Goal: Task Accomplishment & Management: Manage account settings

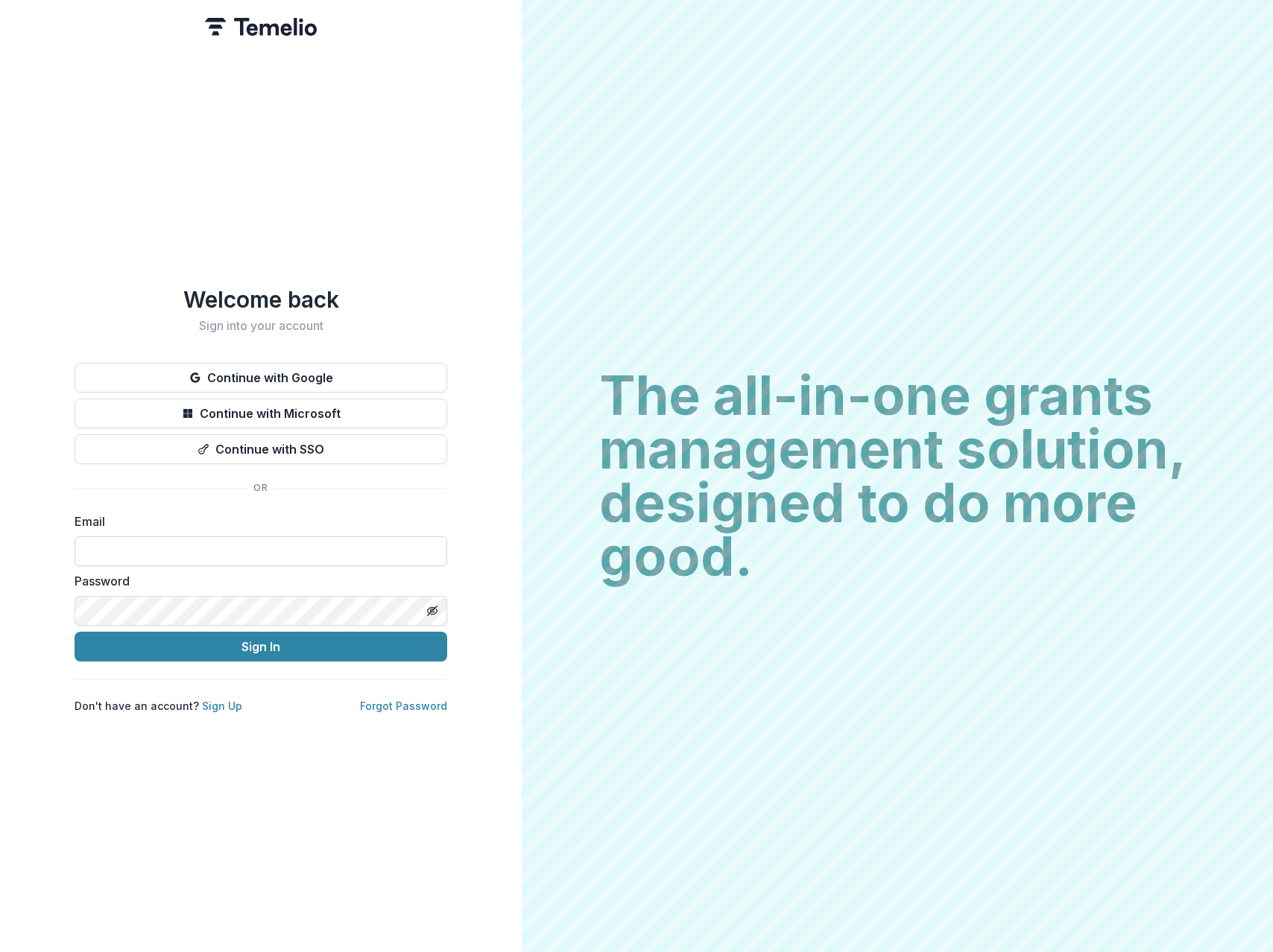
click at [145, 545] on input at bounding box center [260, 551] width 373 height 29
paste input "**********"
type input "**********"
click at [74, 632] on button "Sign In" at bounding box center [260, 647] width 373 height 29
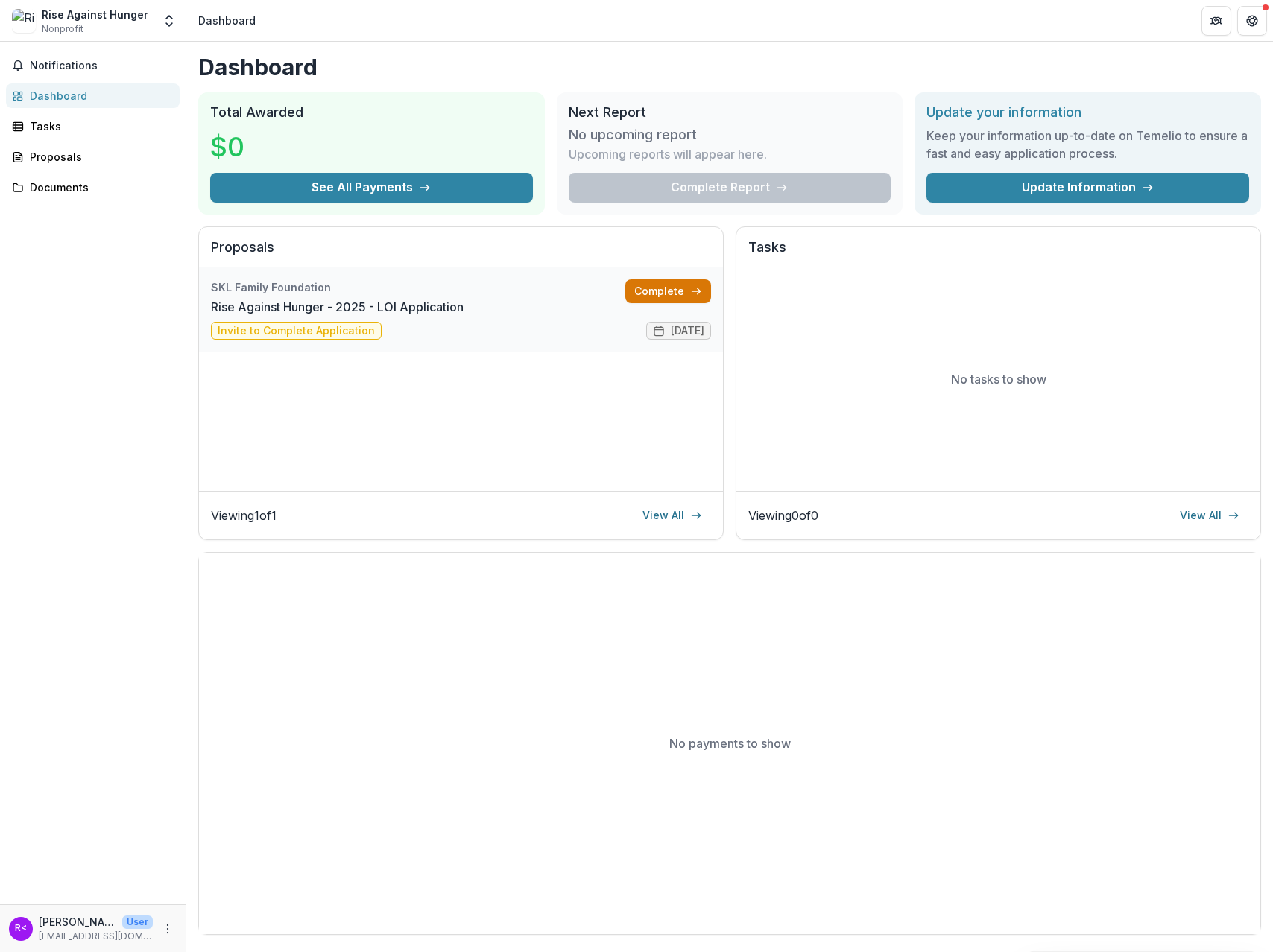
click at [663, 293] on link "Complete" at bounding box center [668, 292] width 86 height 23
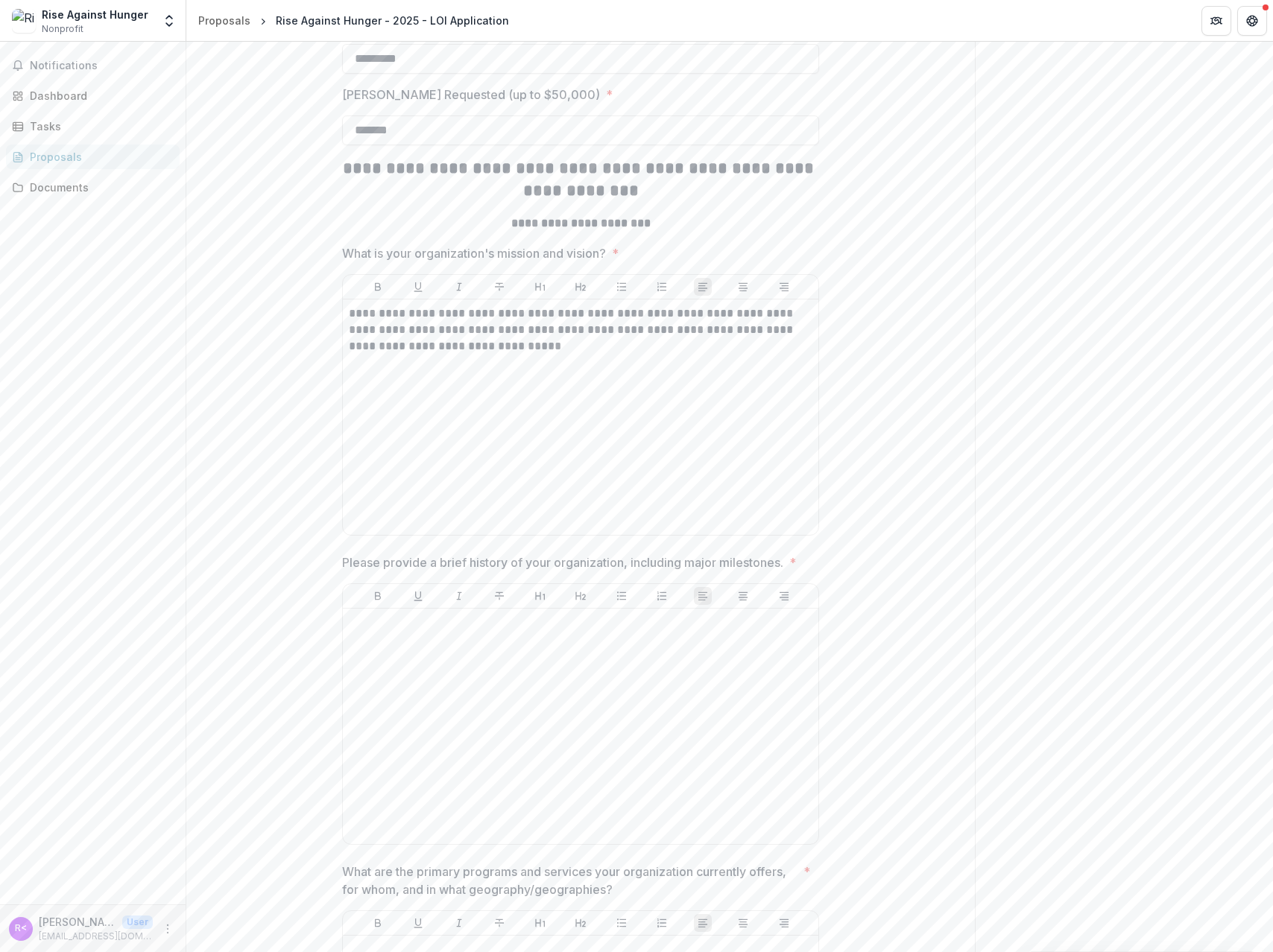
scroll to position [746, 0]
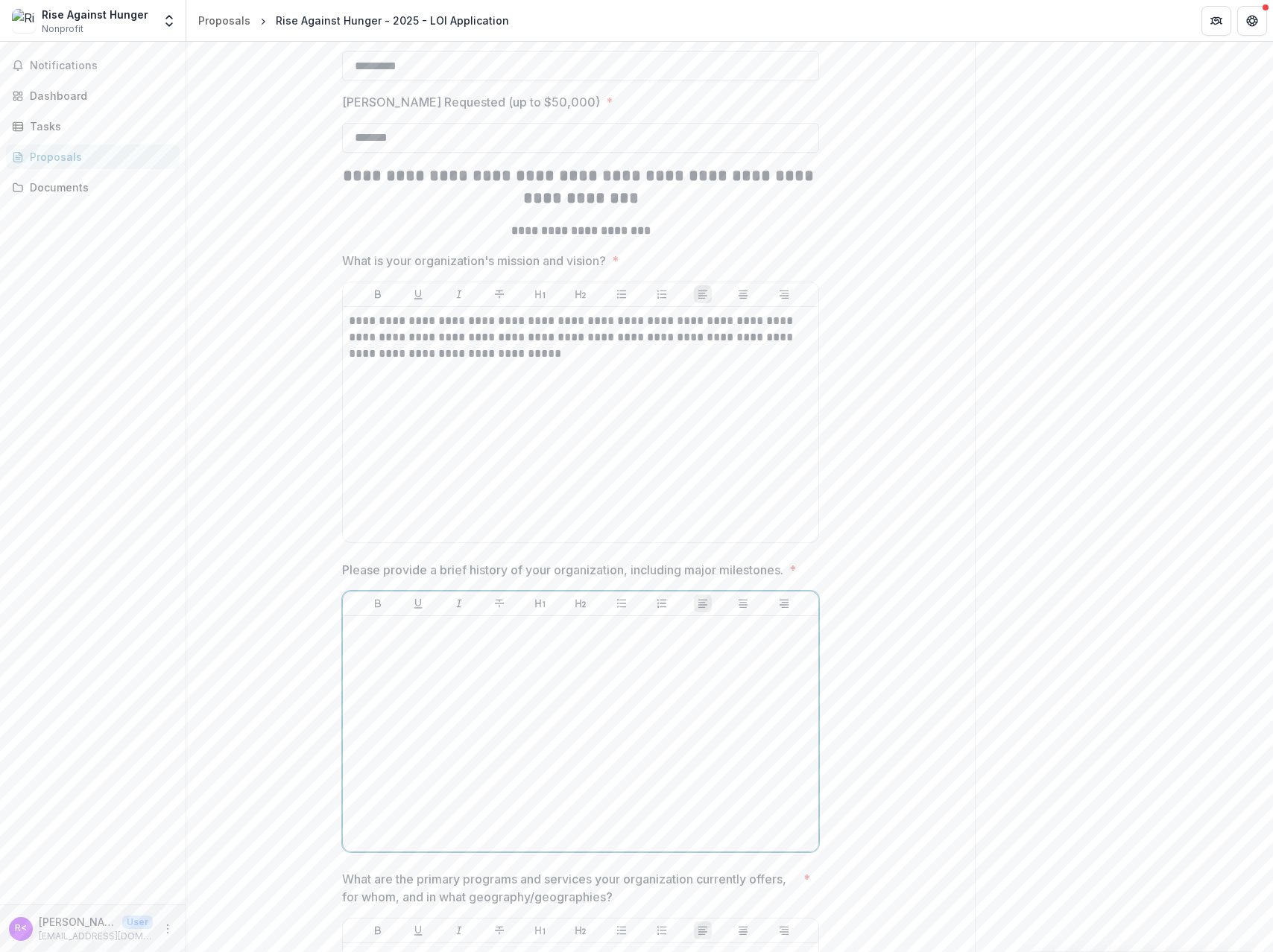
click at [427, 755] on div at bounding box center [580, 734] width 464 height 223
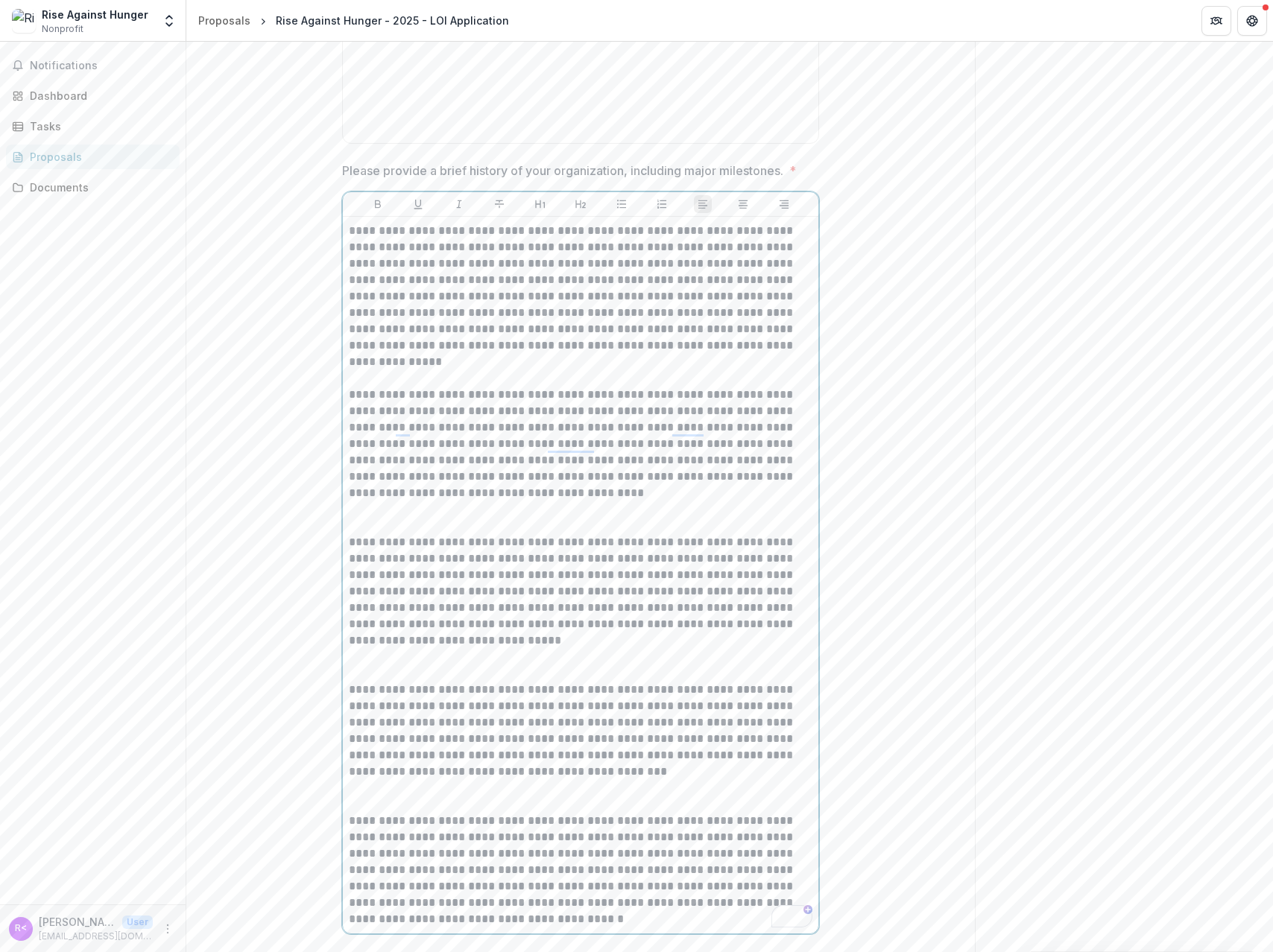
scroll to position [1144, 0]
click at [421, 388] on p "To enrich screen reader interactions, please activate Accessibility in Grammarl…" at bounding box center [580, 372] width 464 height 33
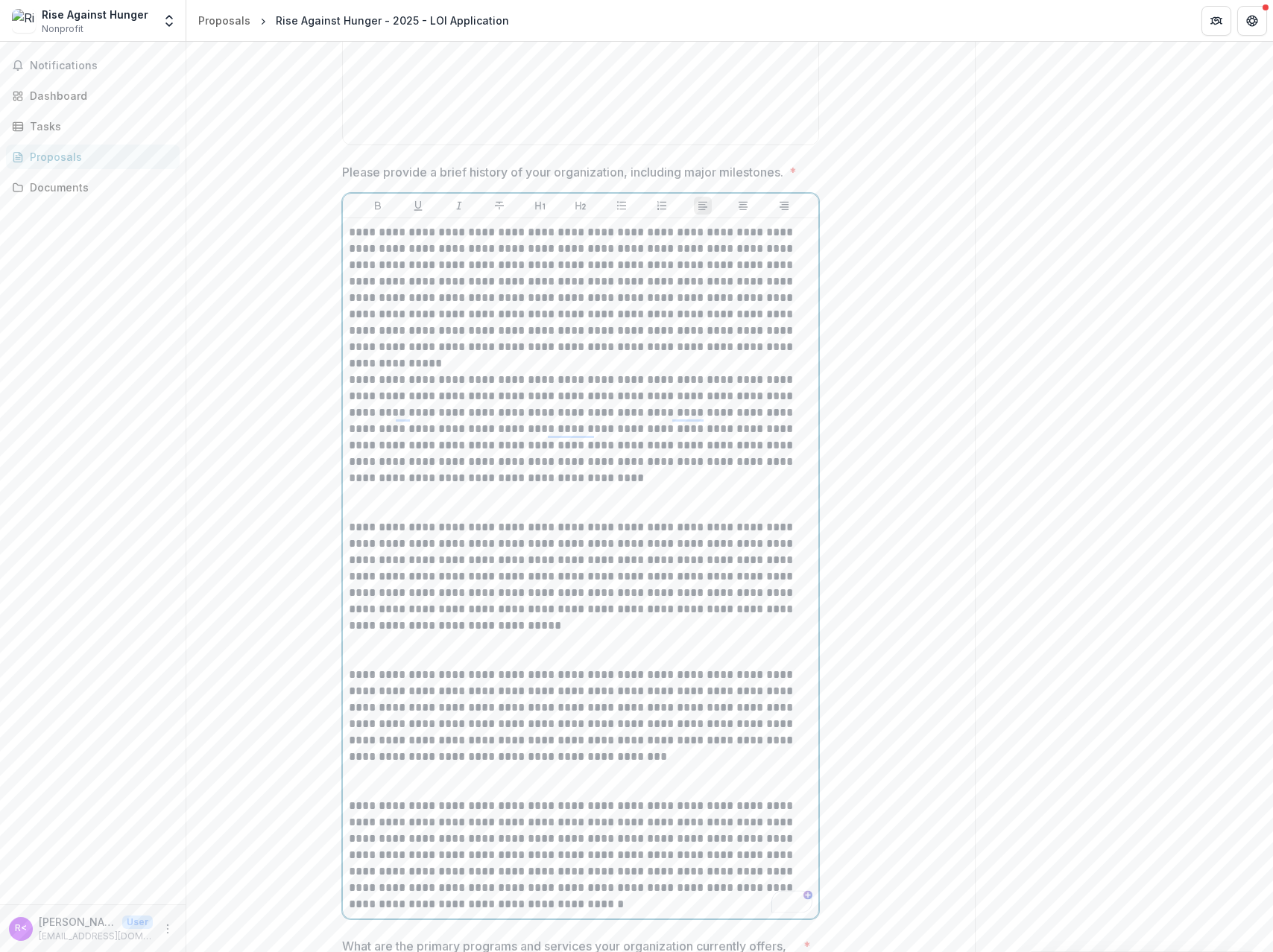
click at [408, 520] on p "To enrich screen reader interactions, please activate Accessibility in Grammarl…" at bounding box center [580, 503] width 464 height 33
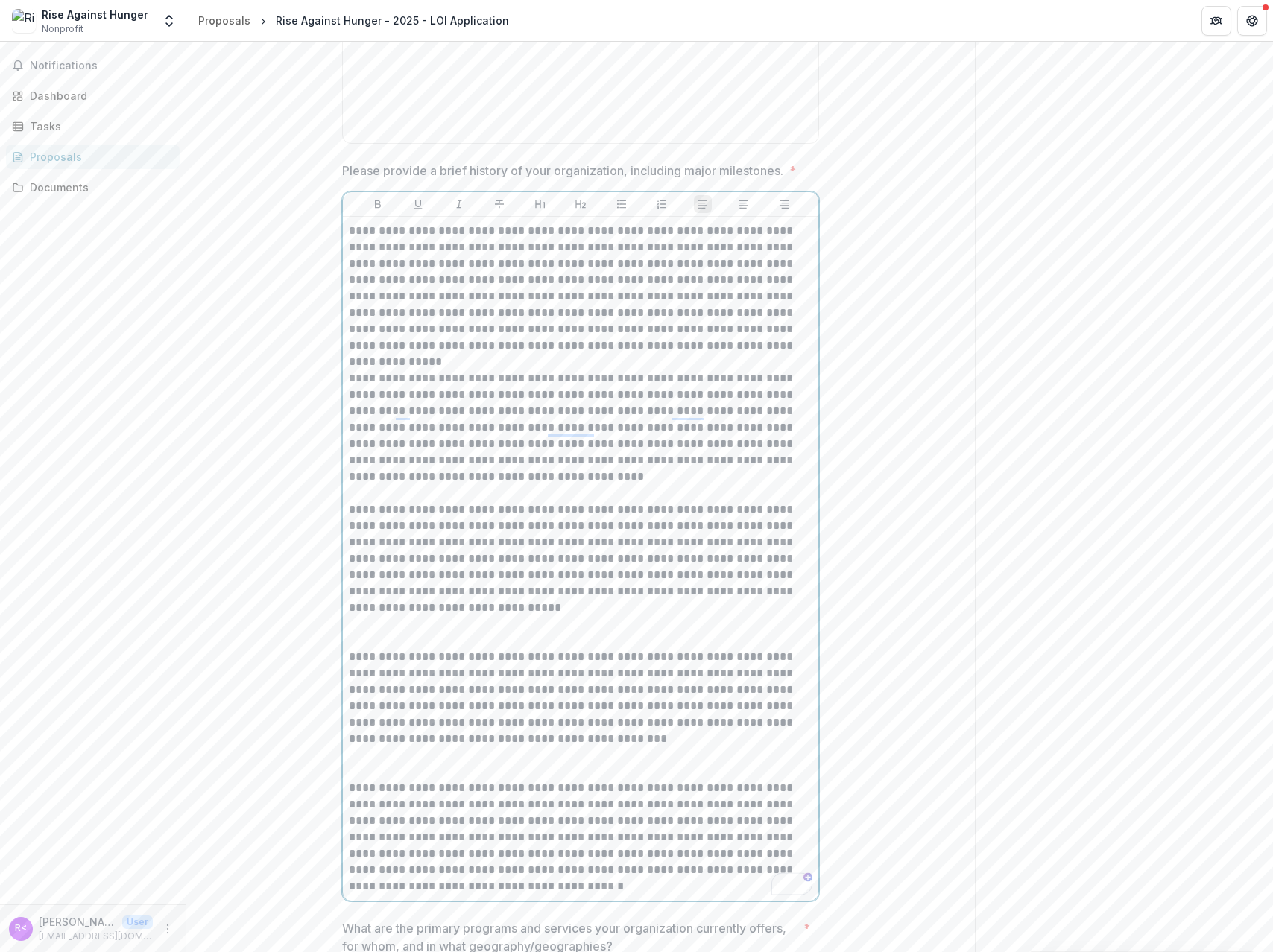
click at [371, 649] on p "To enrich screen reader interactions, please activate Accessibility in Grammarl…" at bounding box center [580, 633] width 464 height 33
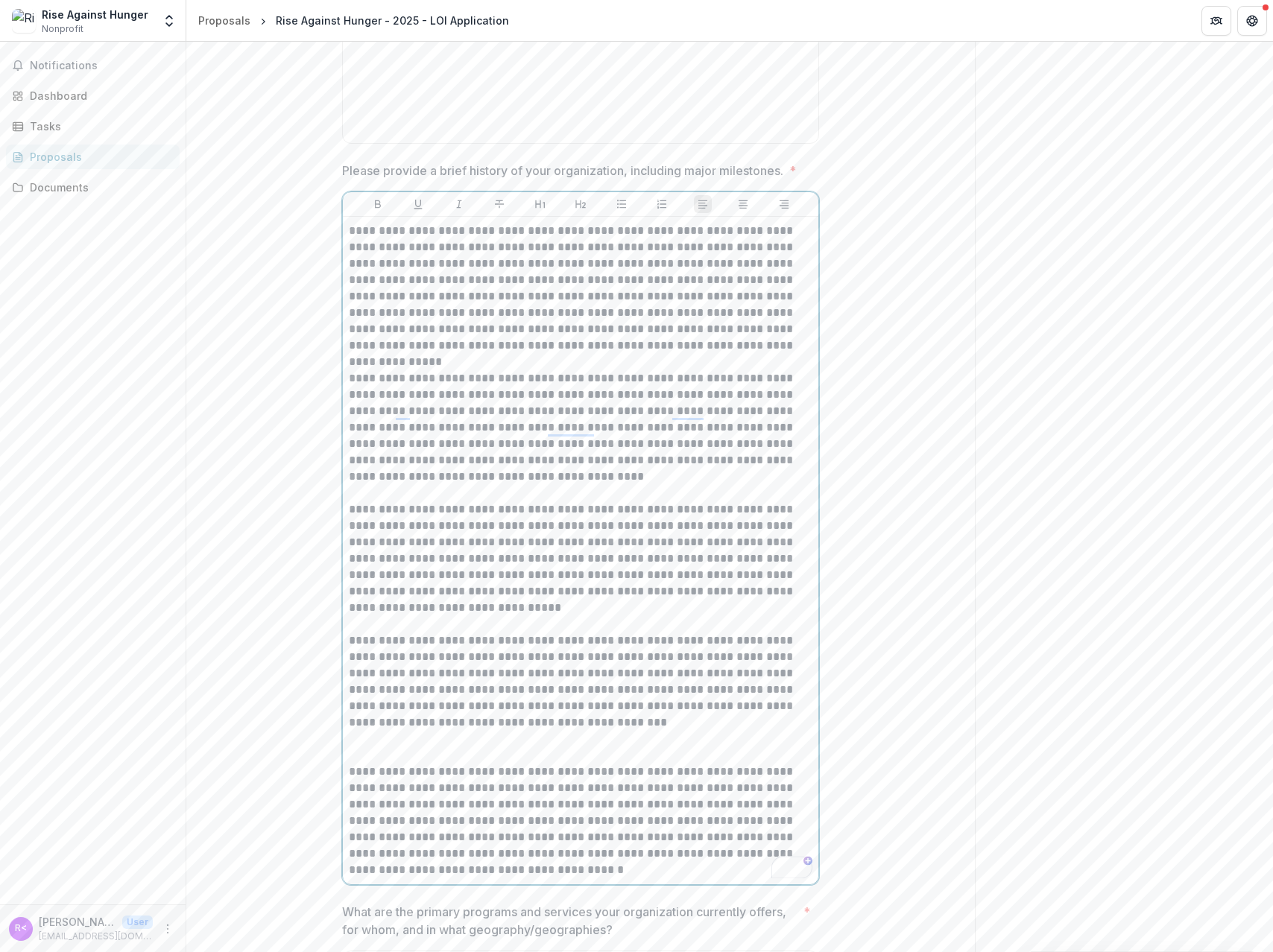
click at [358, 764] on p "To enrich screen reader interactions, please activate Accessibility in Grammarl…" at bounding box center [580, 748] width 464 height 33
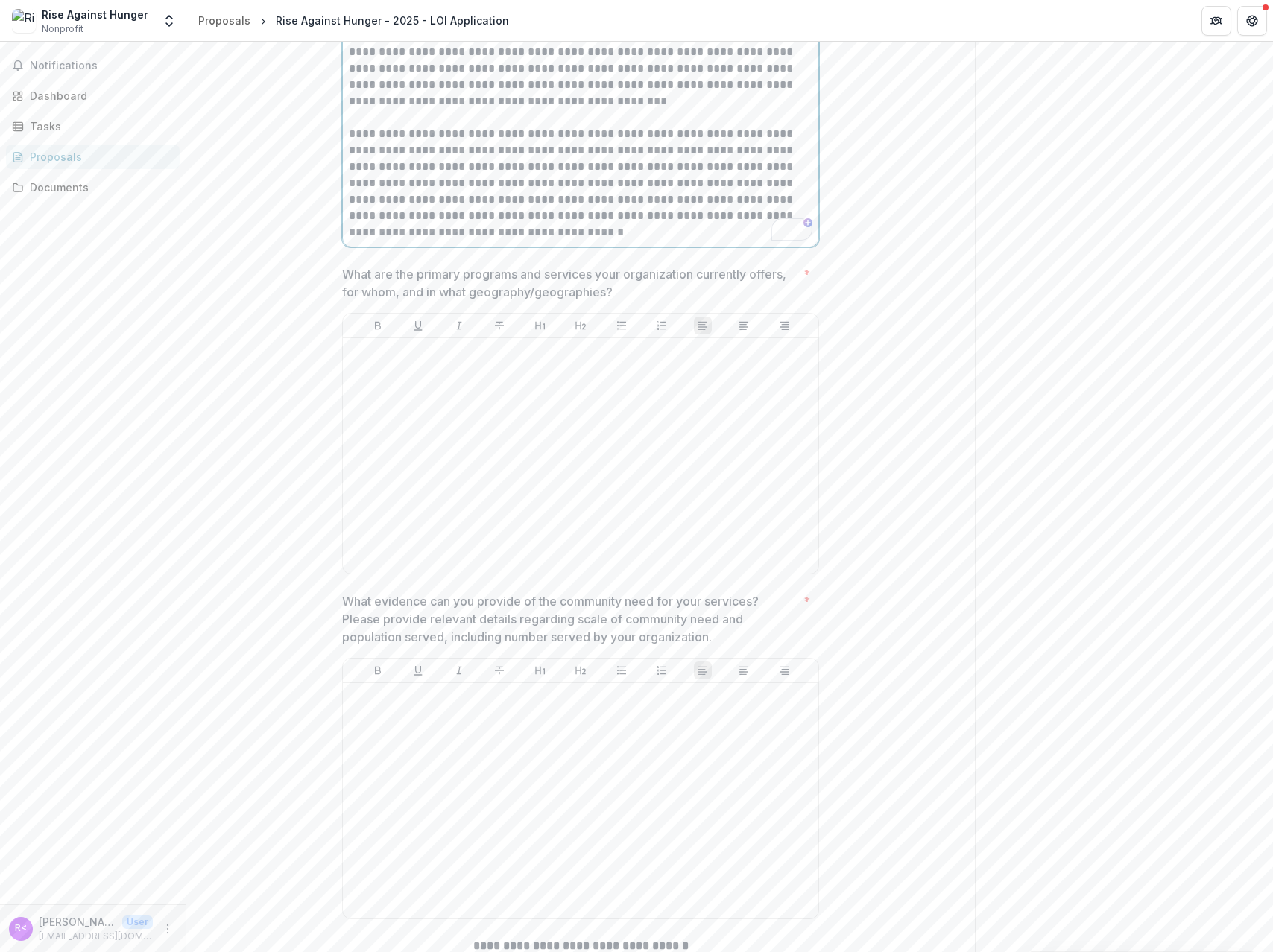
scroll to position [1769, 0]
click at [402, 476] on div at bounding box center [580, 454] width 464 height 223
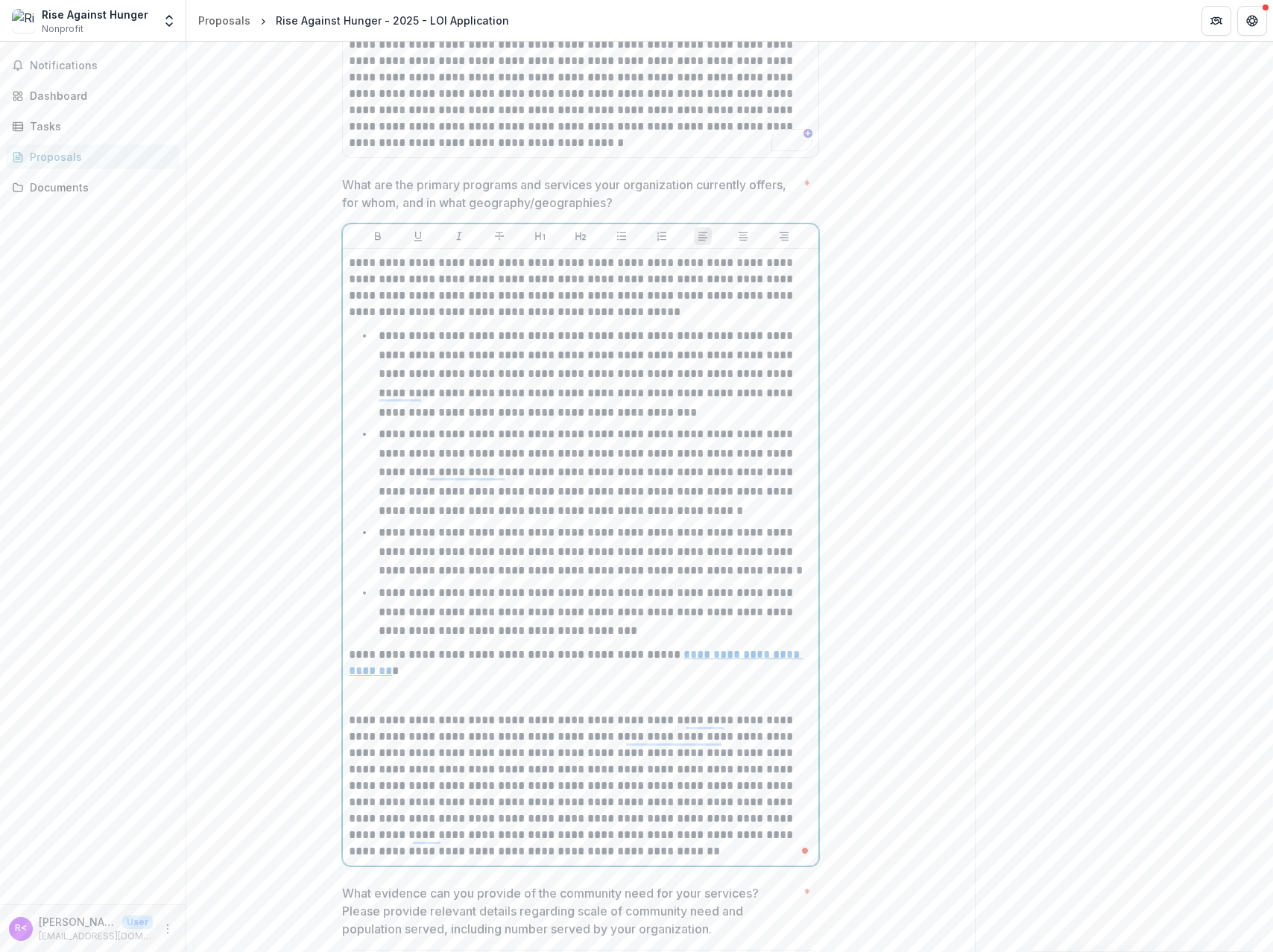
click at [388, 712] on p "To enrich screen reader interactions, please activate Accessibility in Grammarl…" at bounding box center [580, 696] width 464 height 33
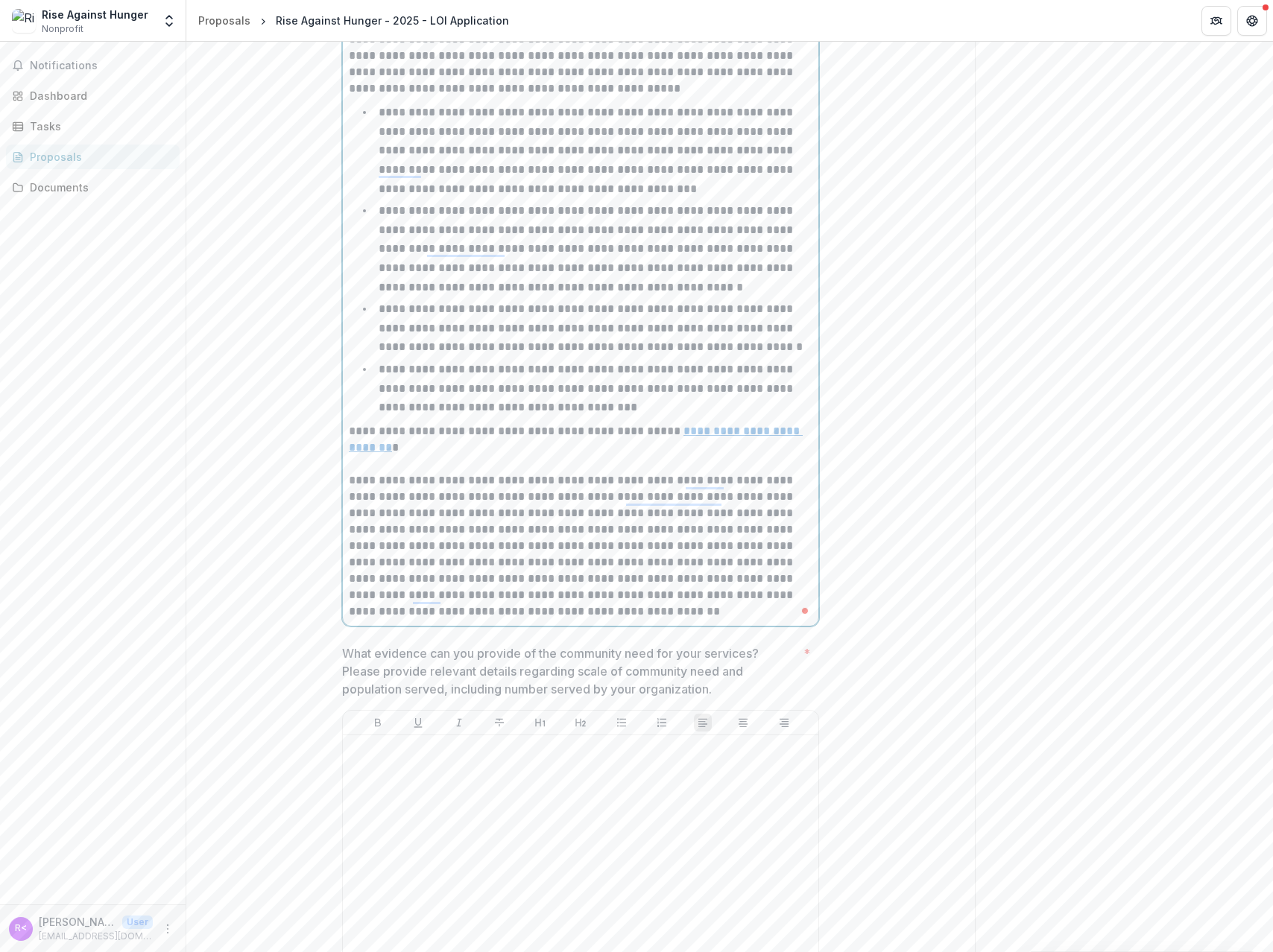
scroll to position [2467, 0]
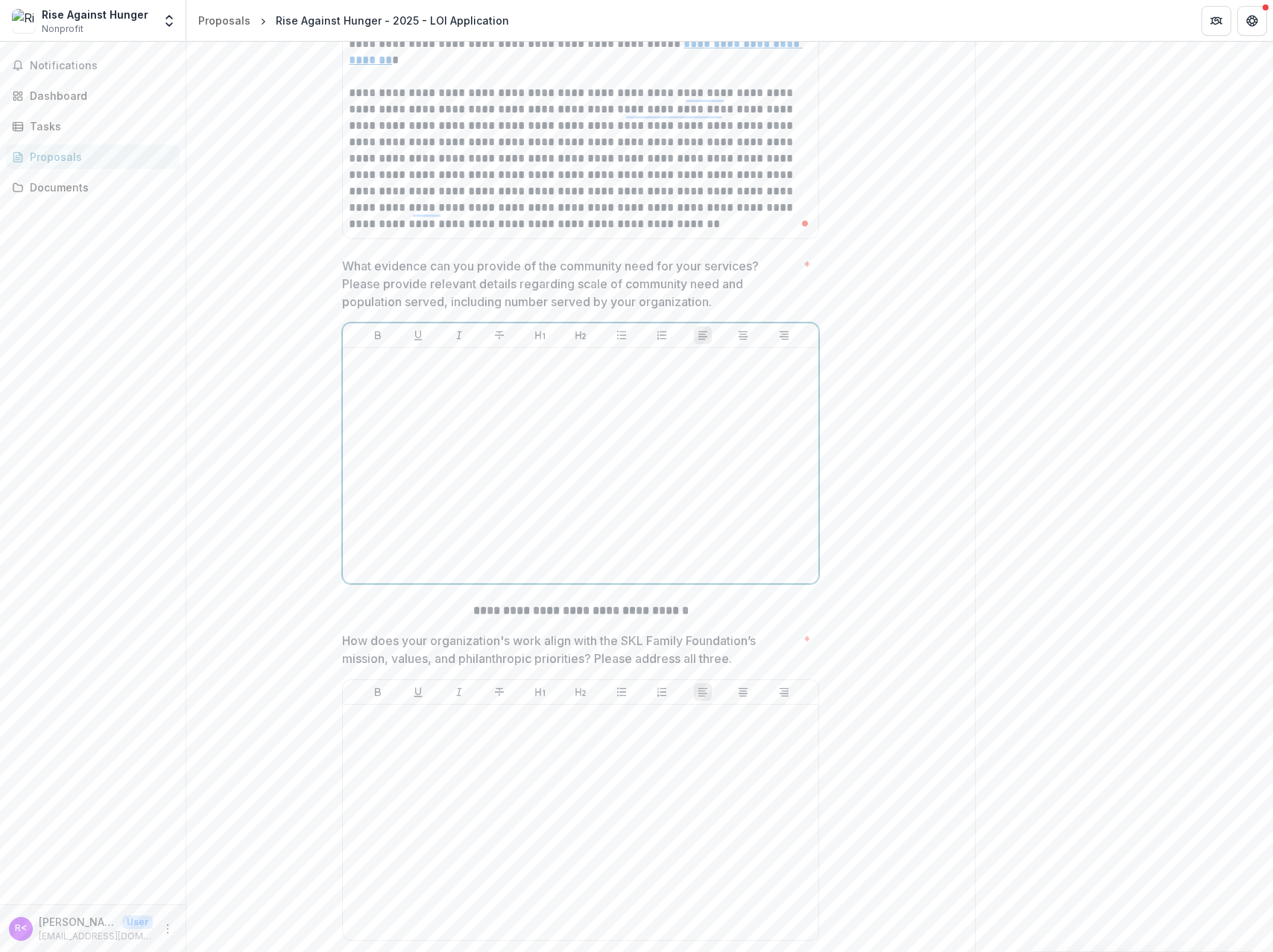
click at [431, 480] on div at bounding box center [580, 466] width 464 height 223
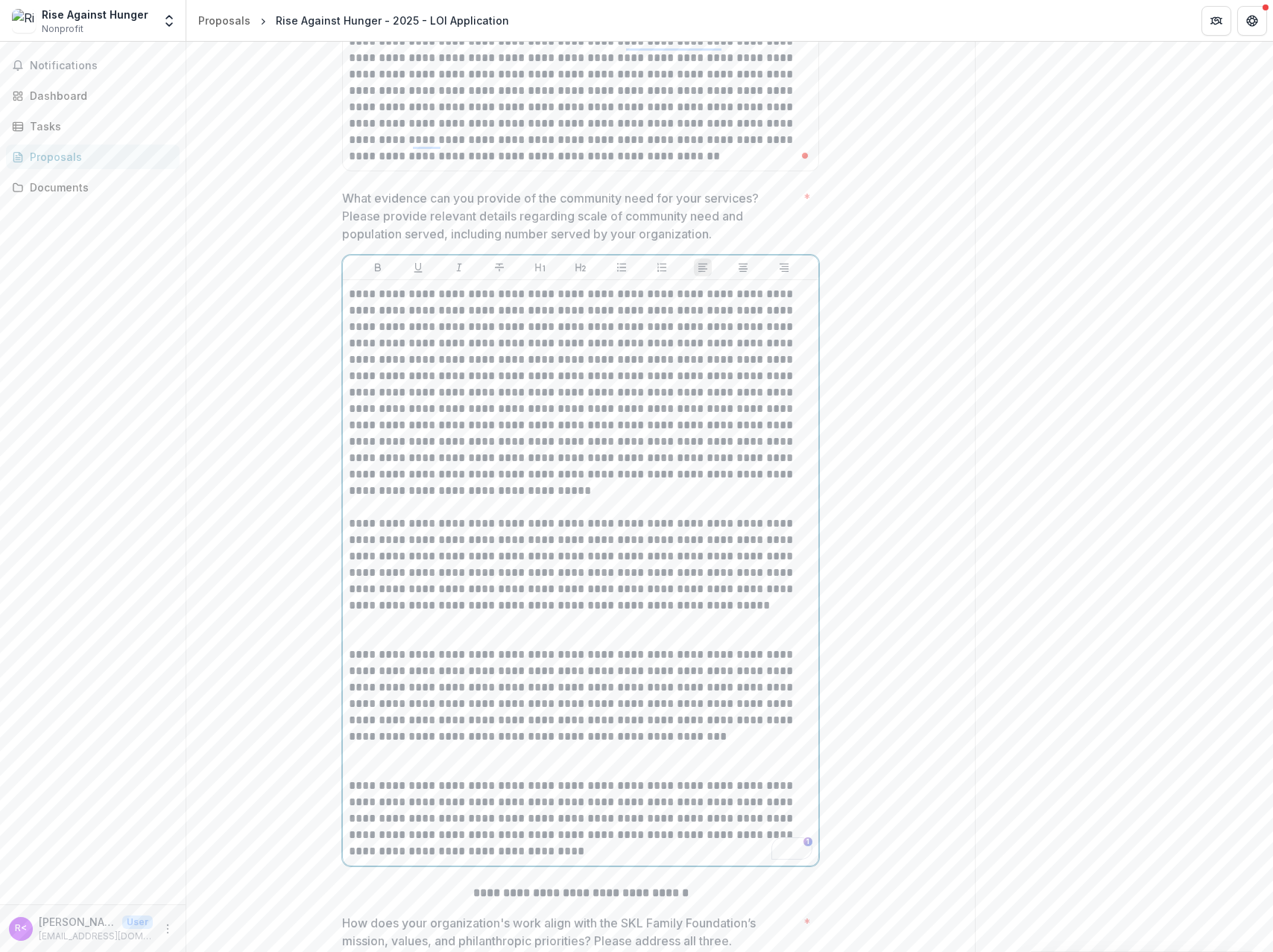
click at [383, 516] on p "To enrich screen reader interactions, please activate Accessibility in Grammarl…" at bounding box center [580, 499] width 464 height 33
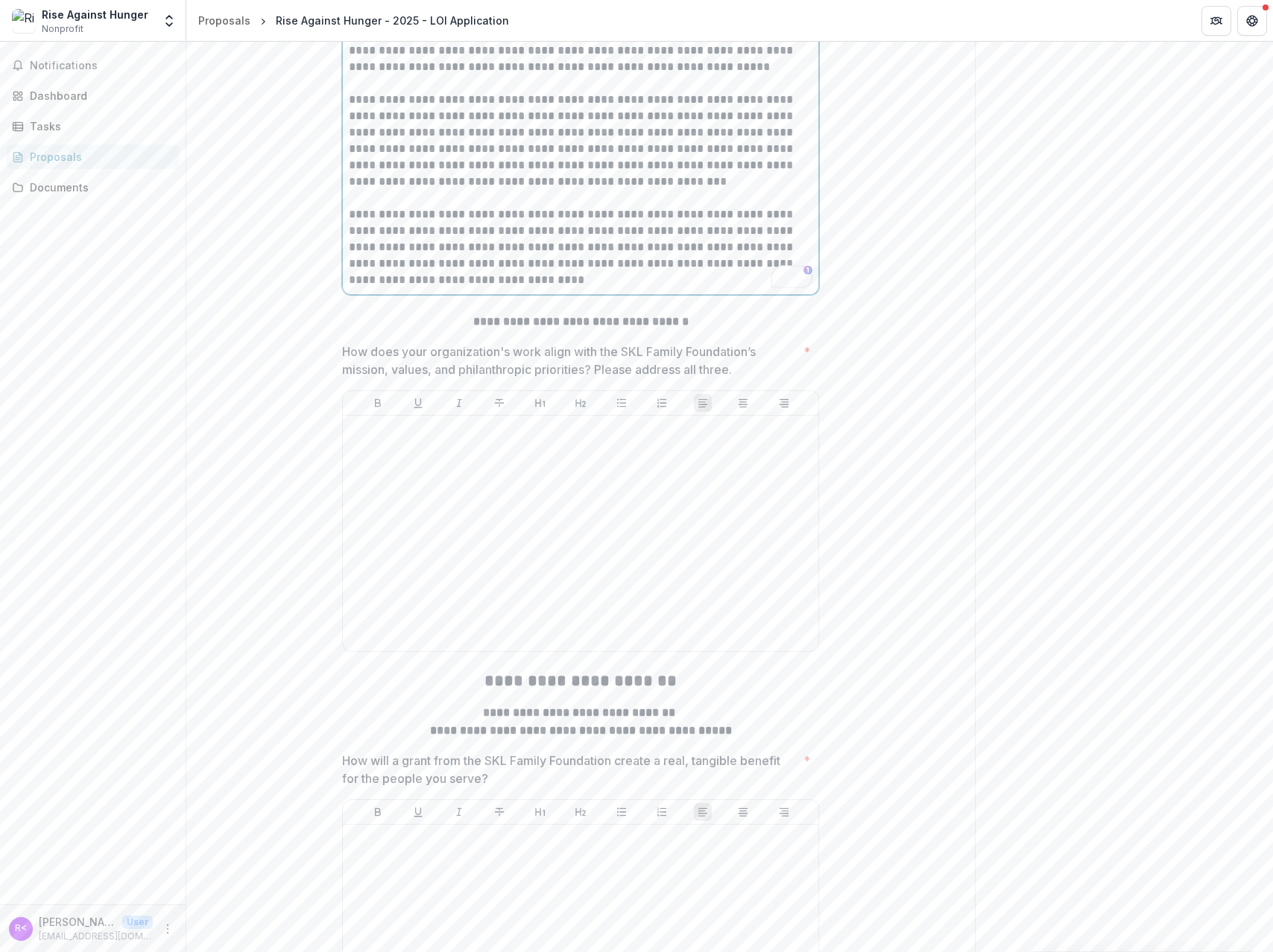
scroll to position [3064, 0]
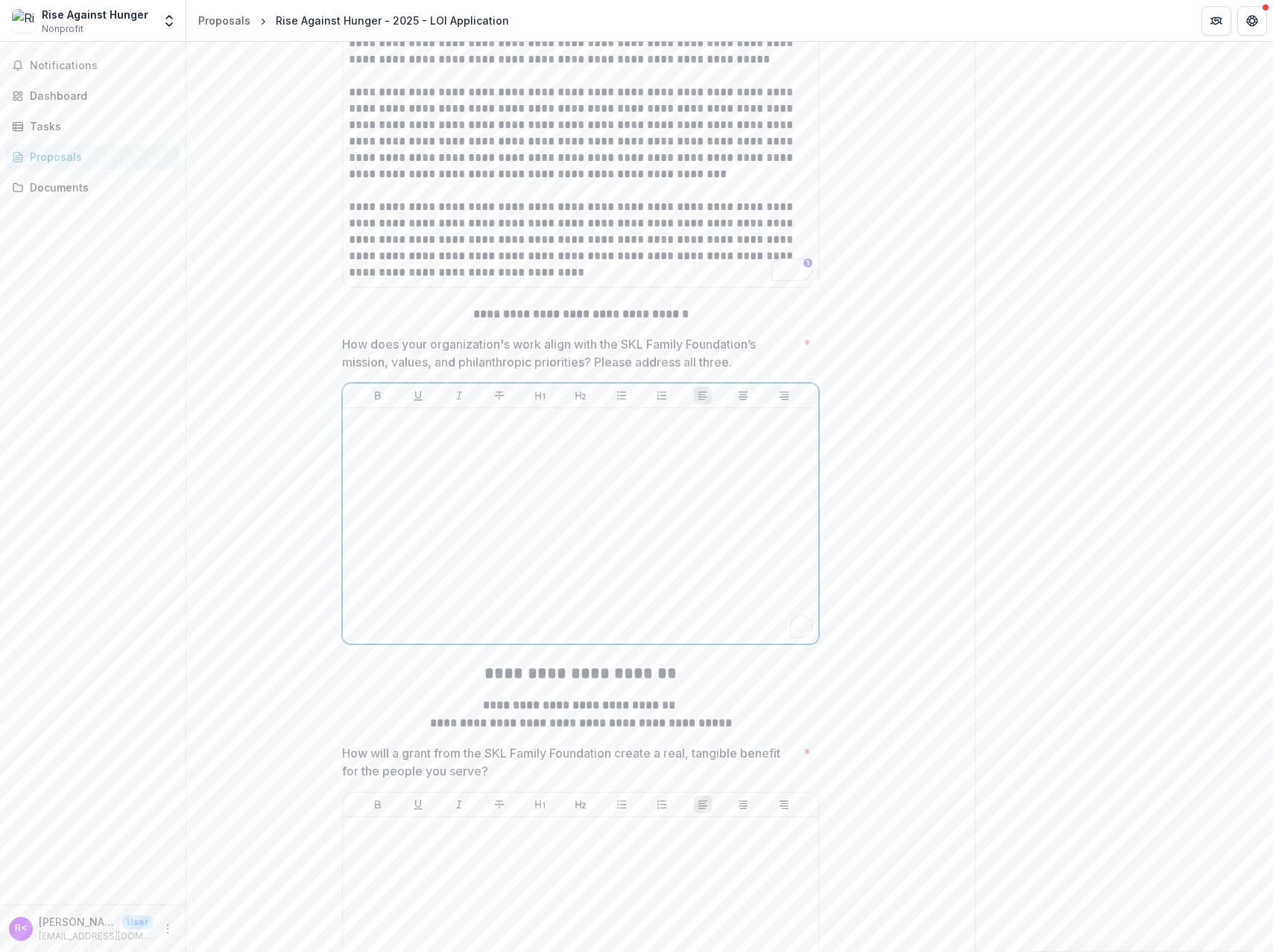
click at [368, 550] on div "To enrich screen reader interactions, please activate Accessibility in Grammarl…" at bounding box center [580, 525] width 464 height 223
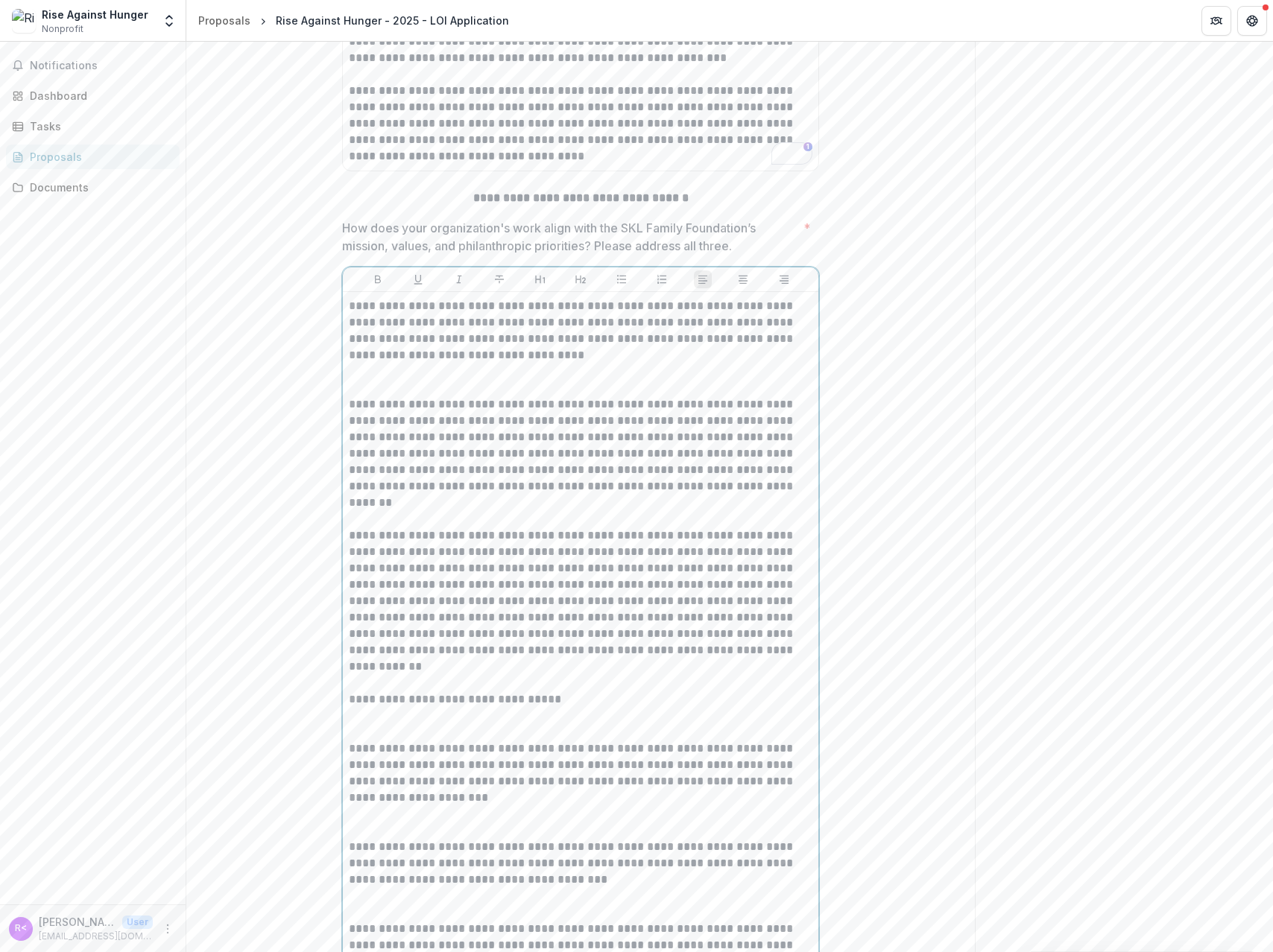
scroll to position [3182, 0]
click at [370, 395] on p "To enrich screen reader interactions, please activate Accessibility in Grammarl…" at bounding box center [580, 379] width 464 height 33
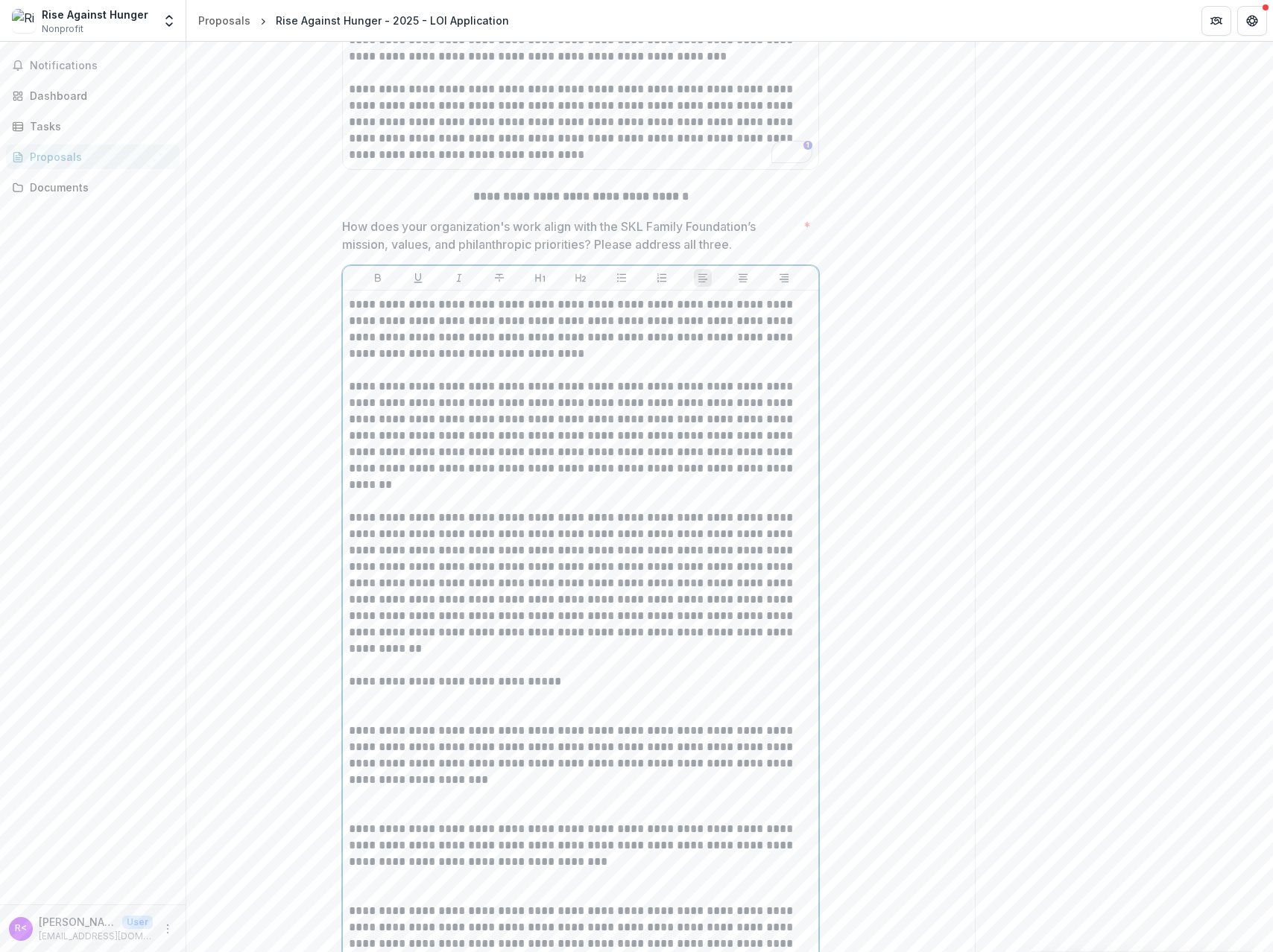
click at [361, 510] on p "To enrich screen reader interactions, please activate Accessibility in Grammarl…" at bounding box center [580, 493] width 464 height 33
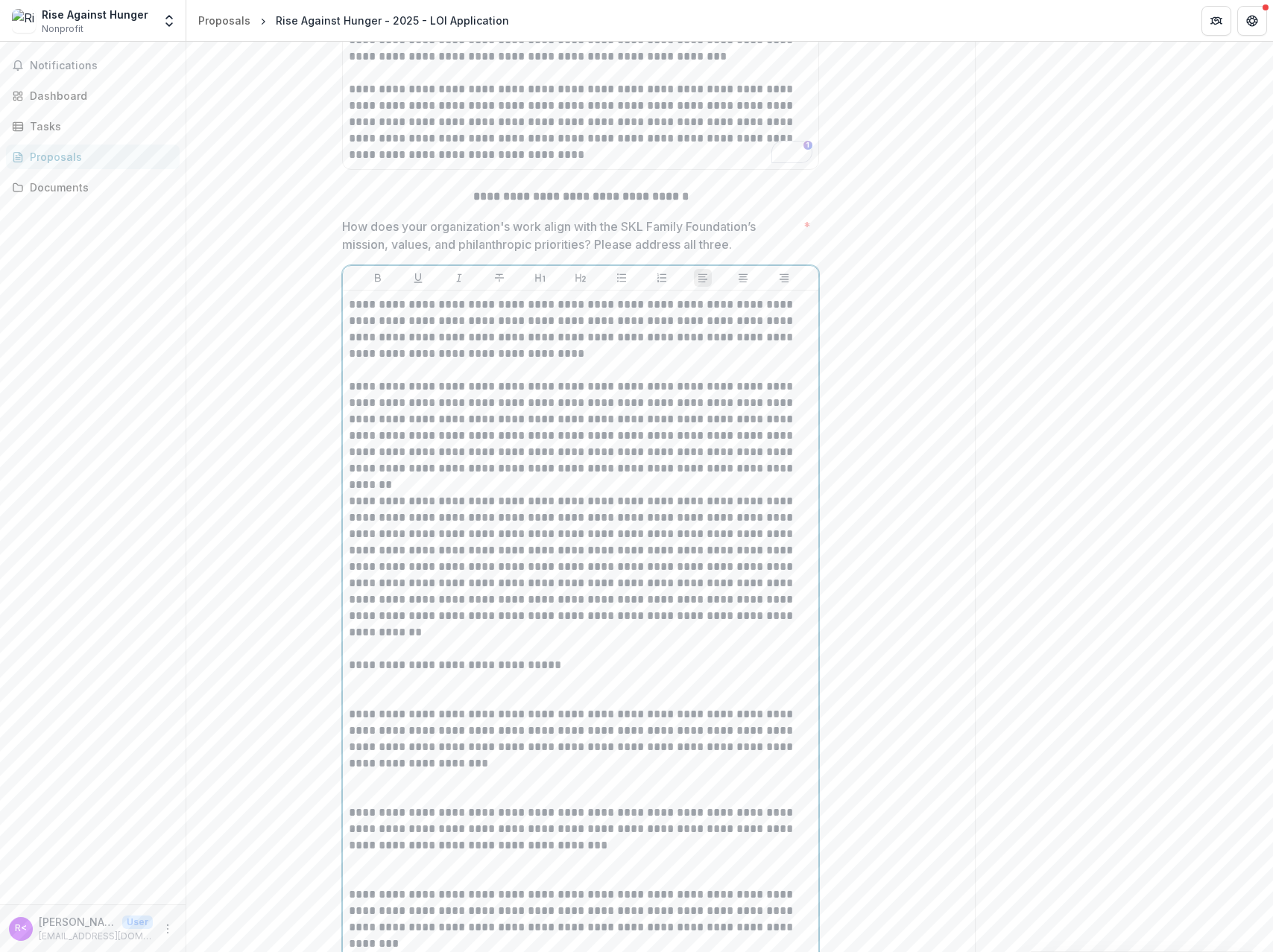
click at [366, 657] on p "To enrich screen reader interactions, please activate Accessibility in Grammarl…" at bounding box center [580, 641] width 464 height 33
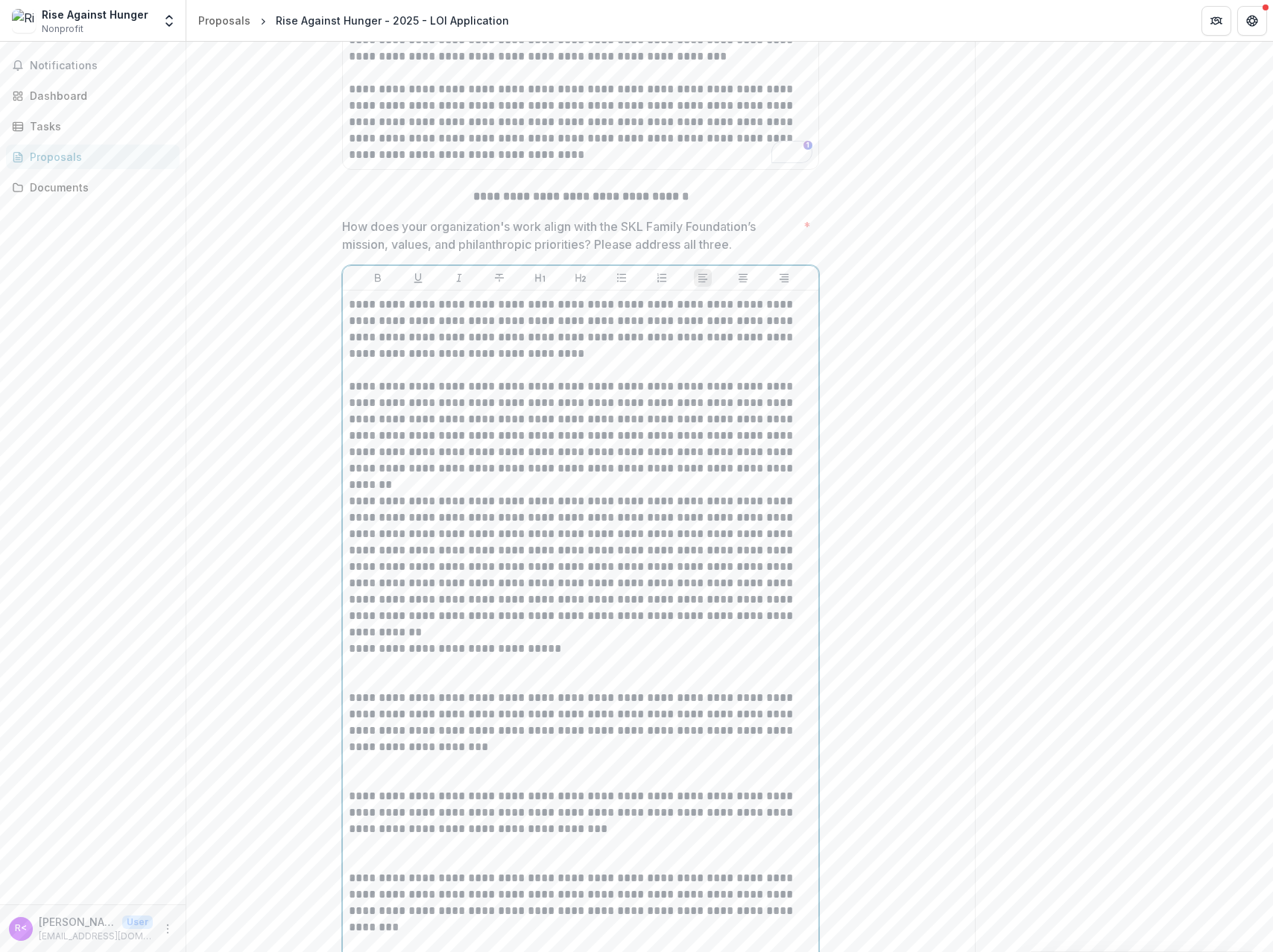
click at [359, 690] on p "To enrich screen reader interactions, please activate Accessibility in Grammarl…" at bounding box center [580, 674] width 464 height 33
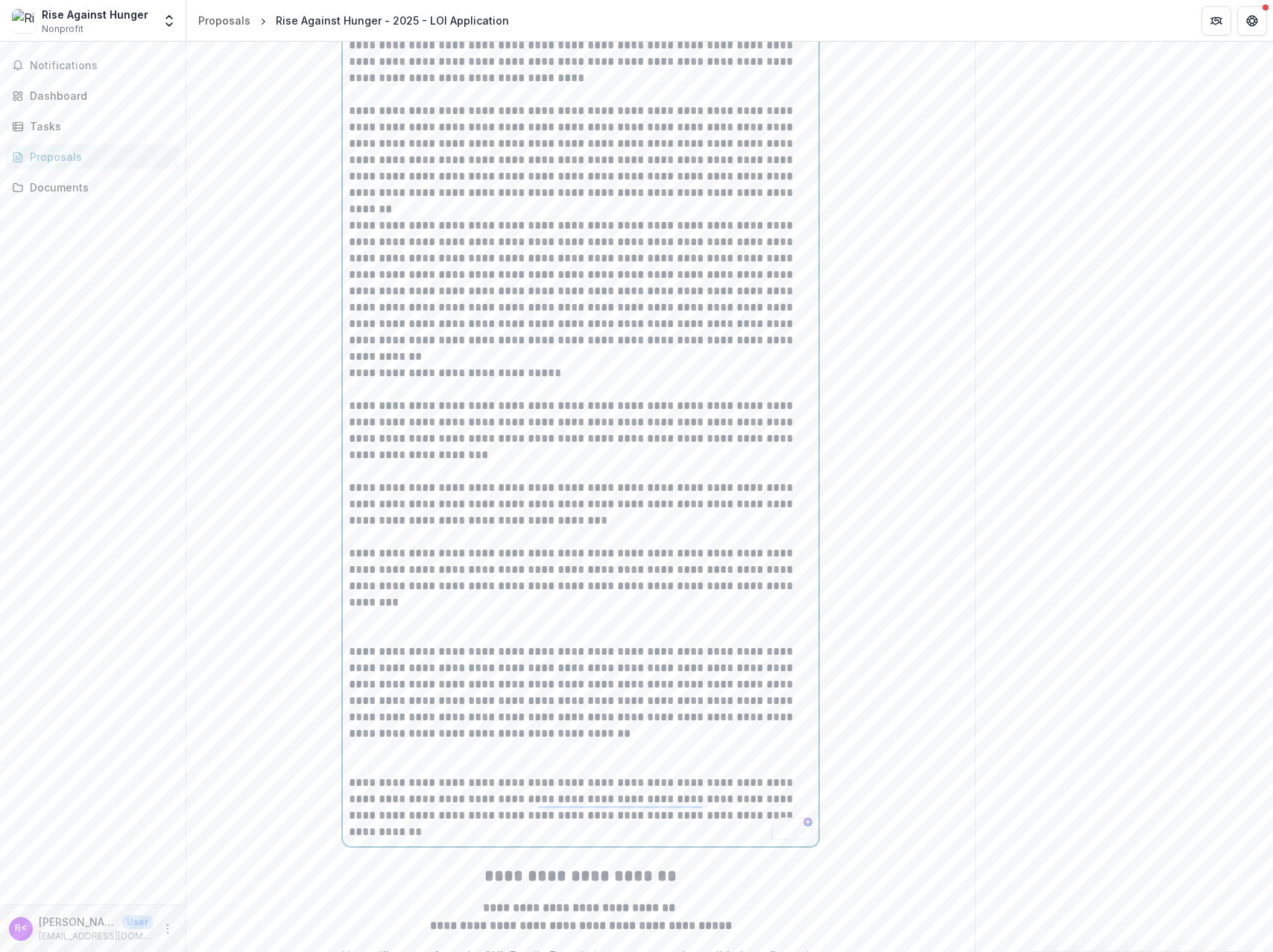
scroll to position [3501, 0]
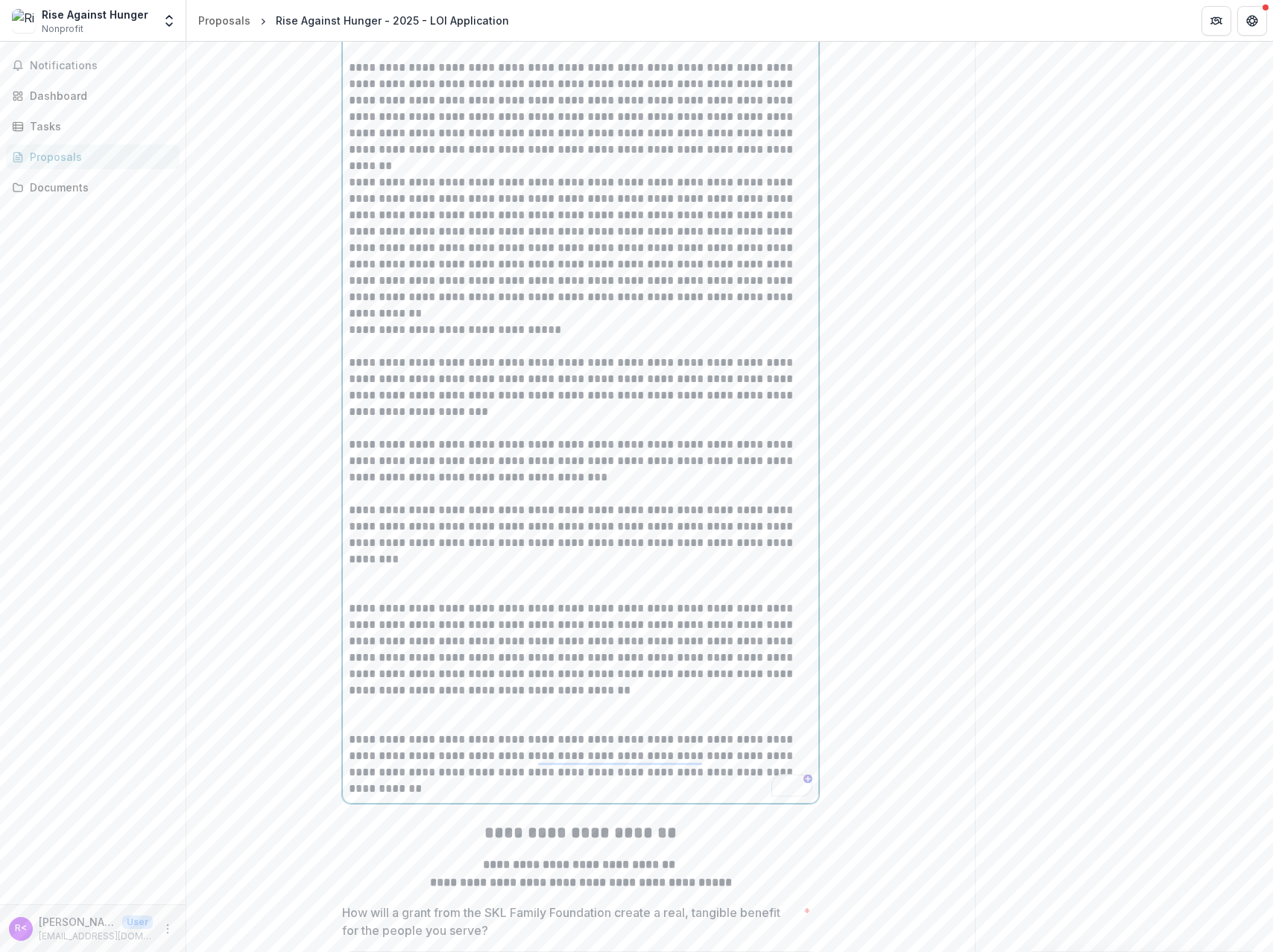
click at [359, 601] on p "To enrich screen reader interactions, please activate Accessibility in Grammarl…" at bounding box center [580, 584] width 464 height 33
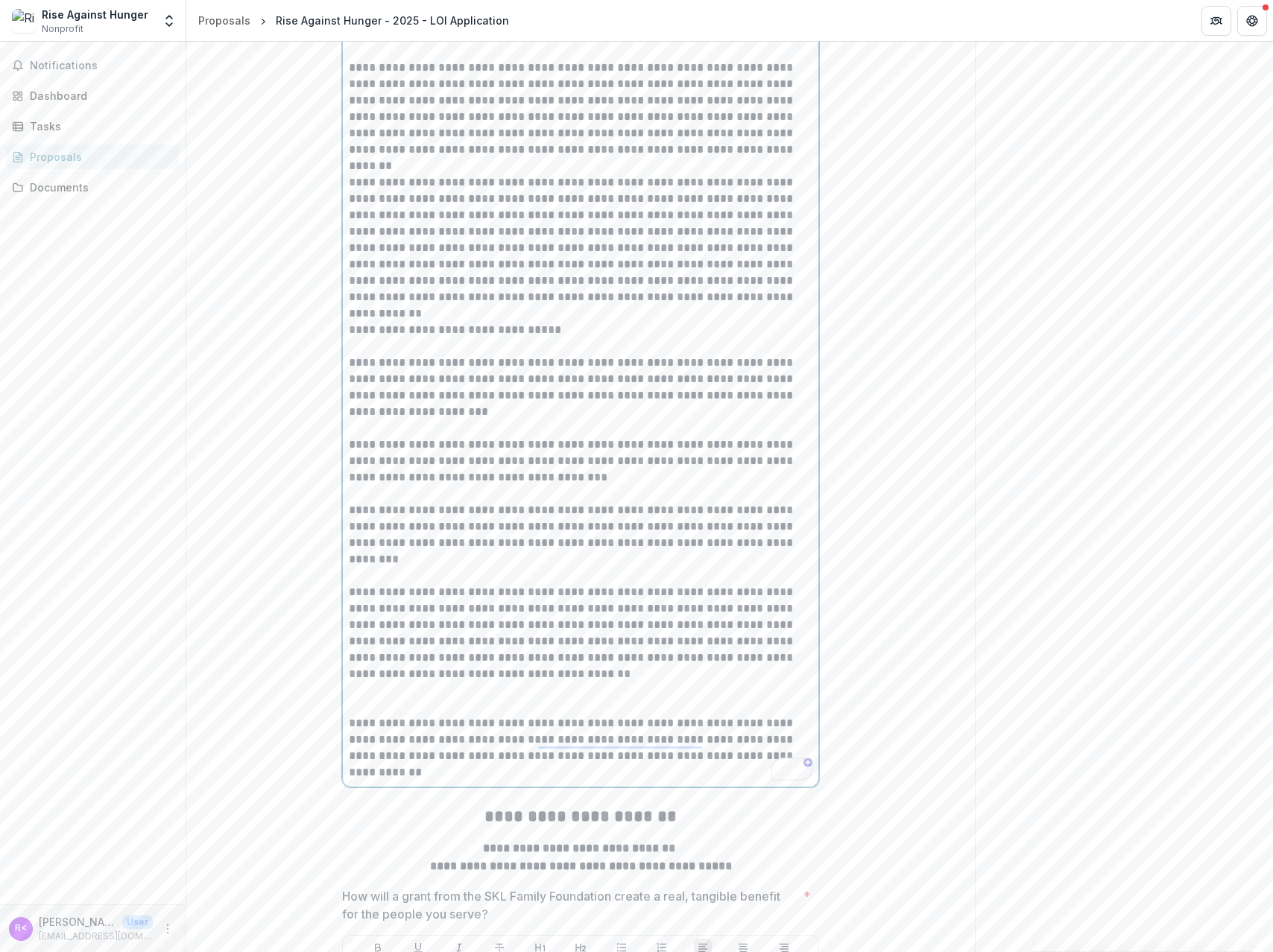
click at [365, 715] on p "To enrich screen reader interactions, please activate Accessibility in Grammarl…" at bounding box center [580, 700] width 464 height 33
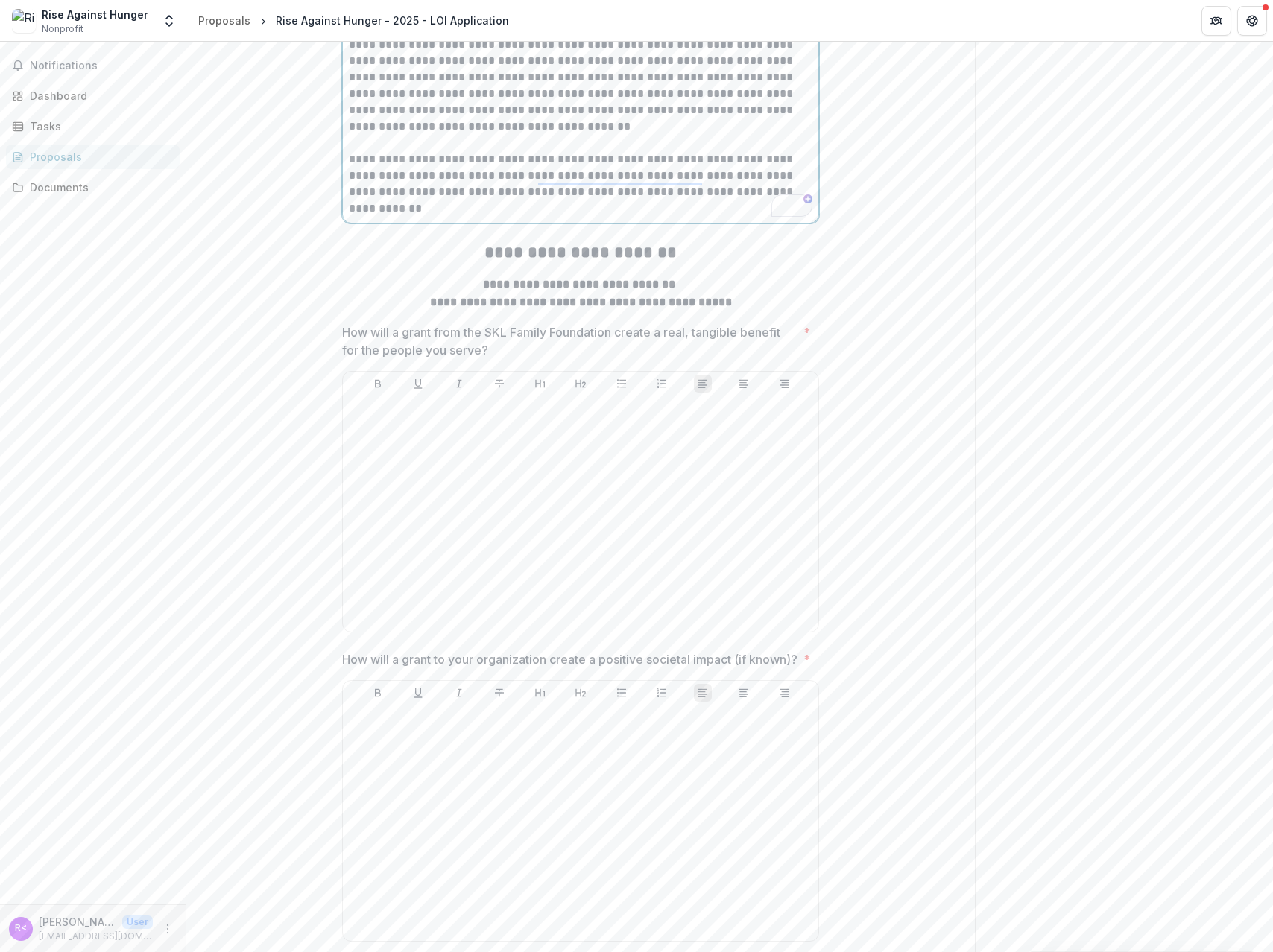
scroll to position [4046, 0]
click at [407, 552] on div at bounding box center [580, 517] width 464 height 223
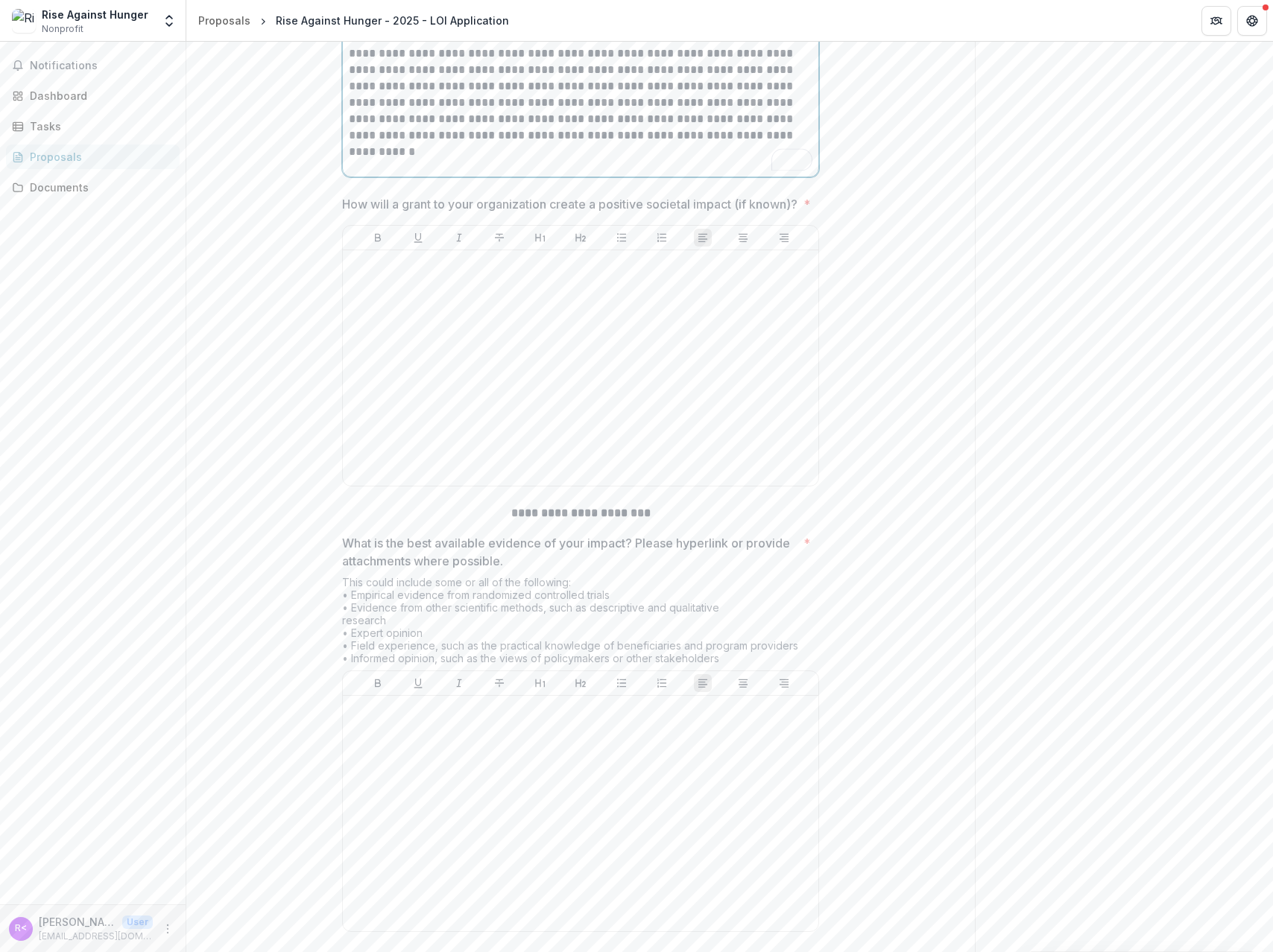
scroll to position [4520, 0]
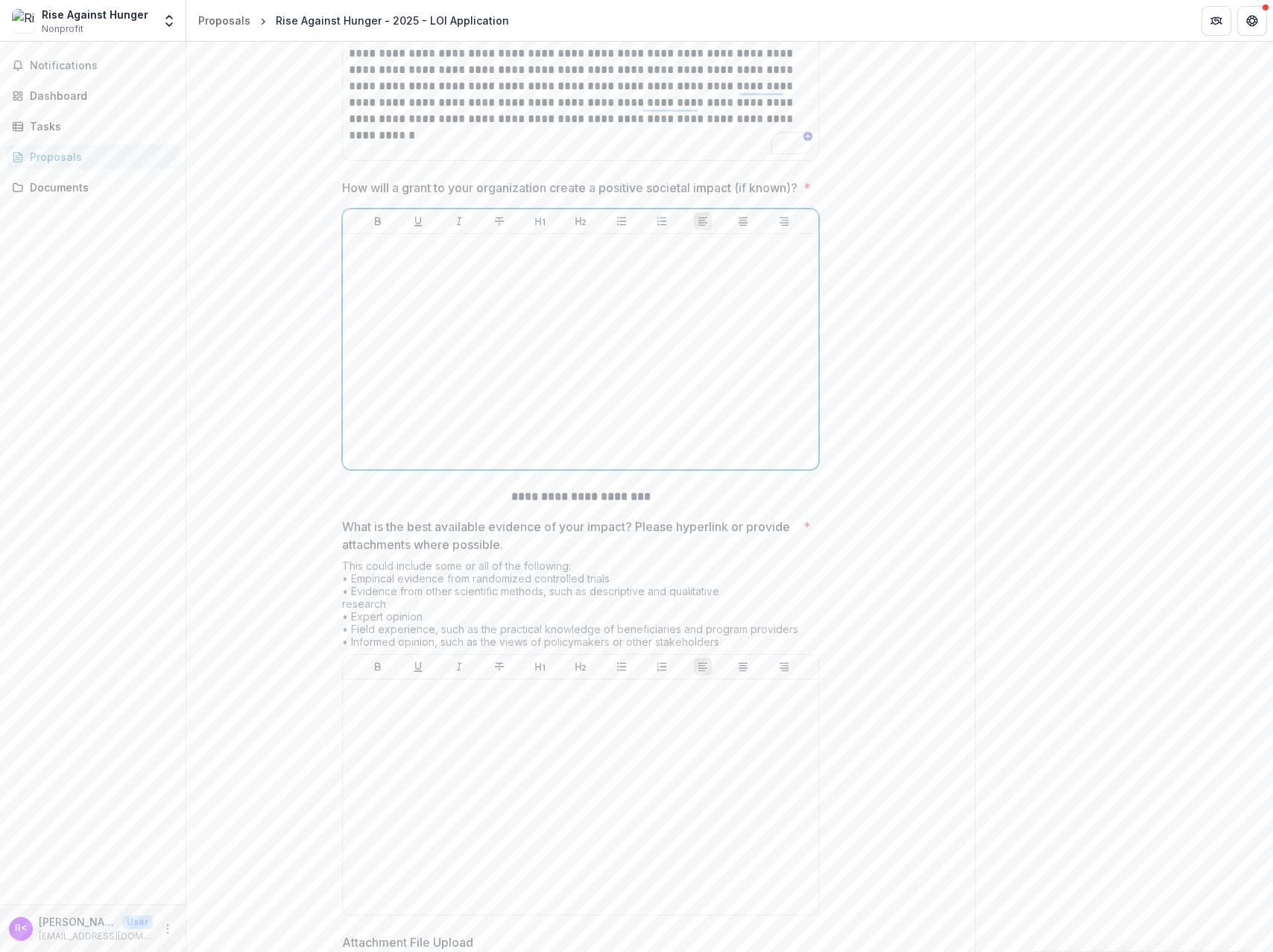
click at [387, 370] on div at bounding box center [580, 351] width 464 height 223
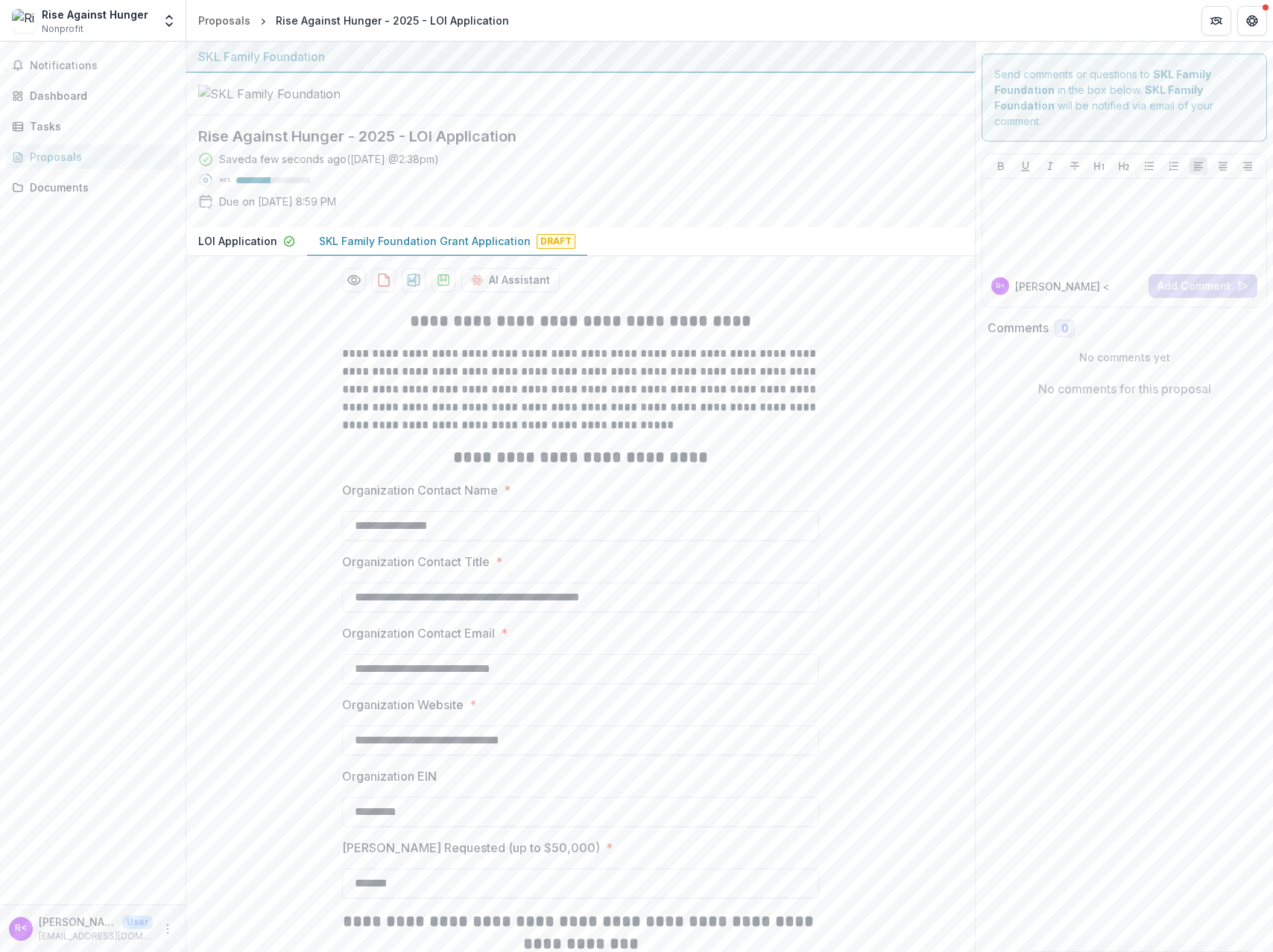
scroll to position [6041, 0]
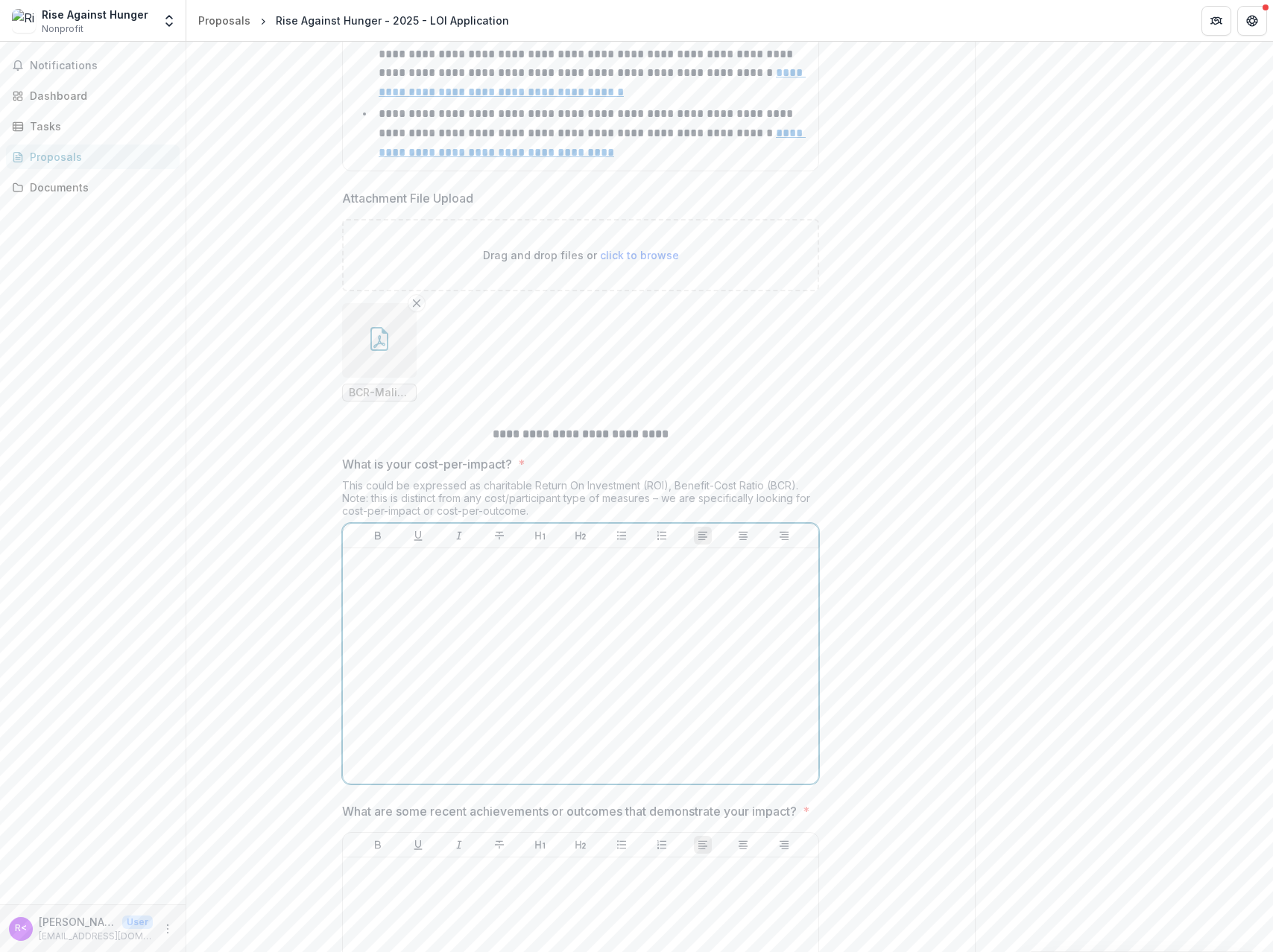
click at [420, 749] on div at bounding box center [580, 666] width 464 height 223
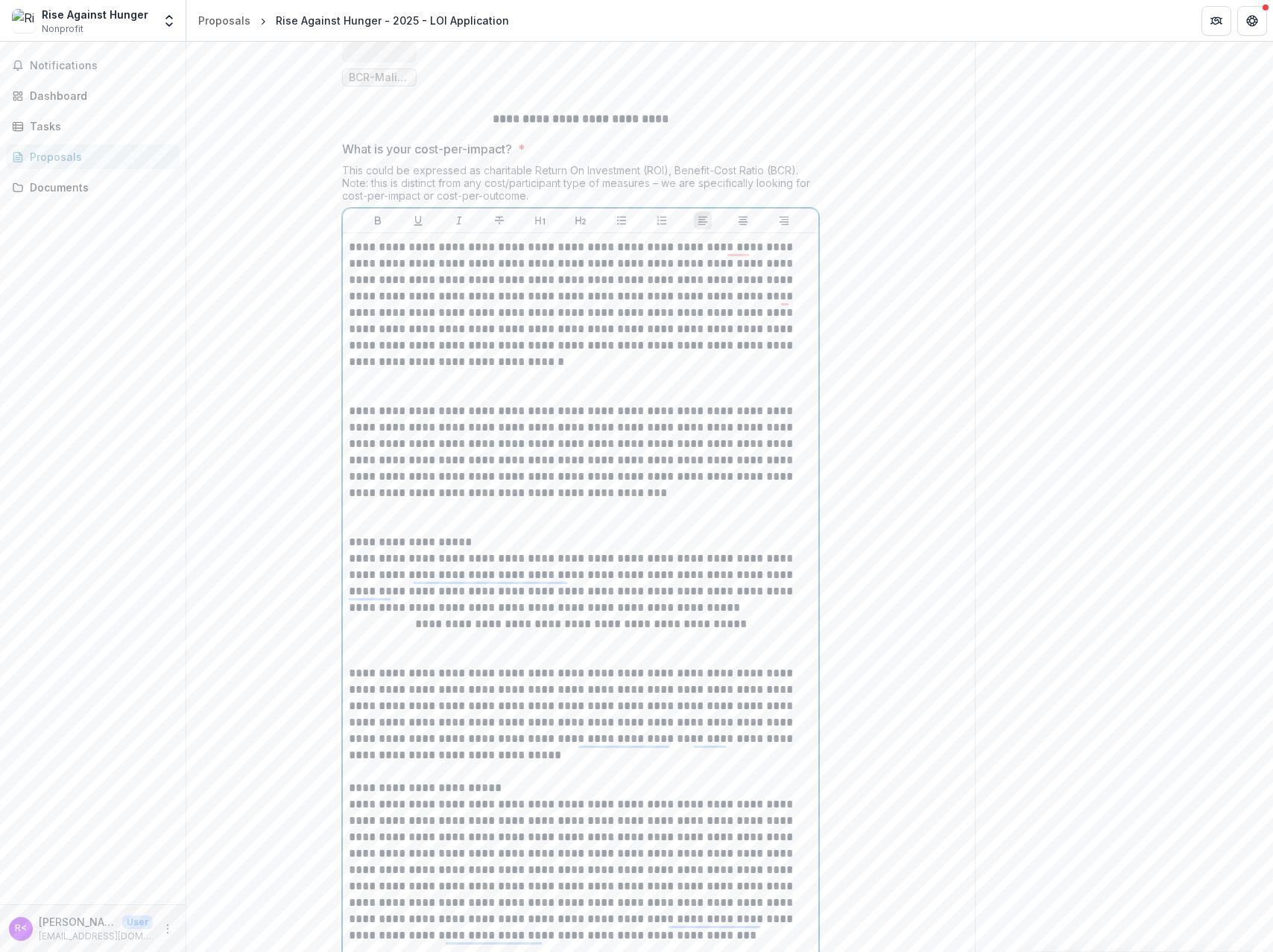
scroll to position [6353, 0]
click at [361, 406] on p "To enrich screen reader interactions, please activate Accessibility in Grammarl…" at bounding box center [580, 390] width 464 height 33
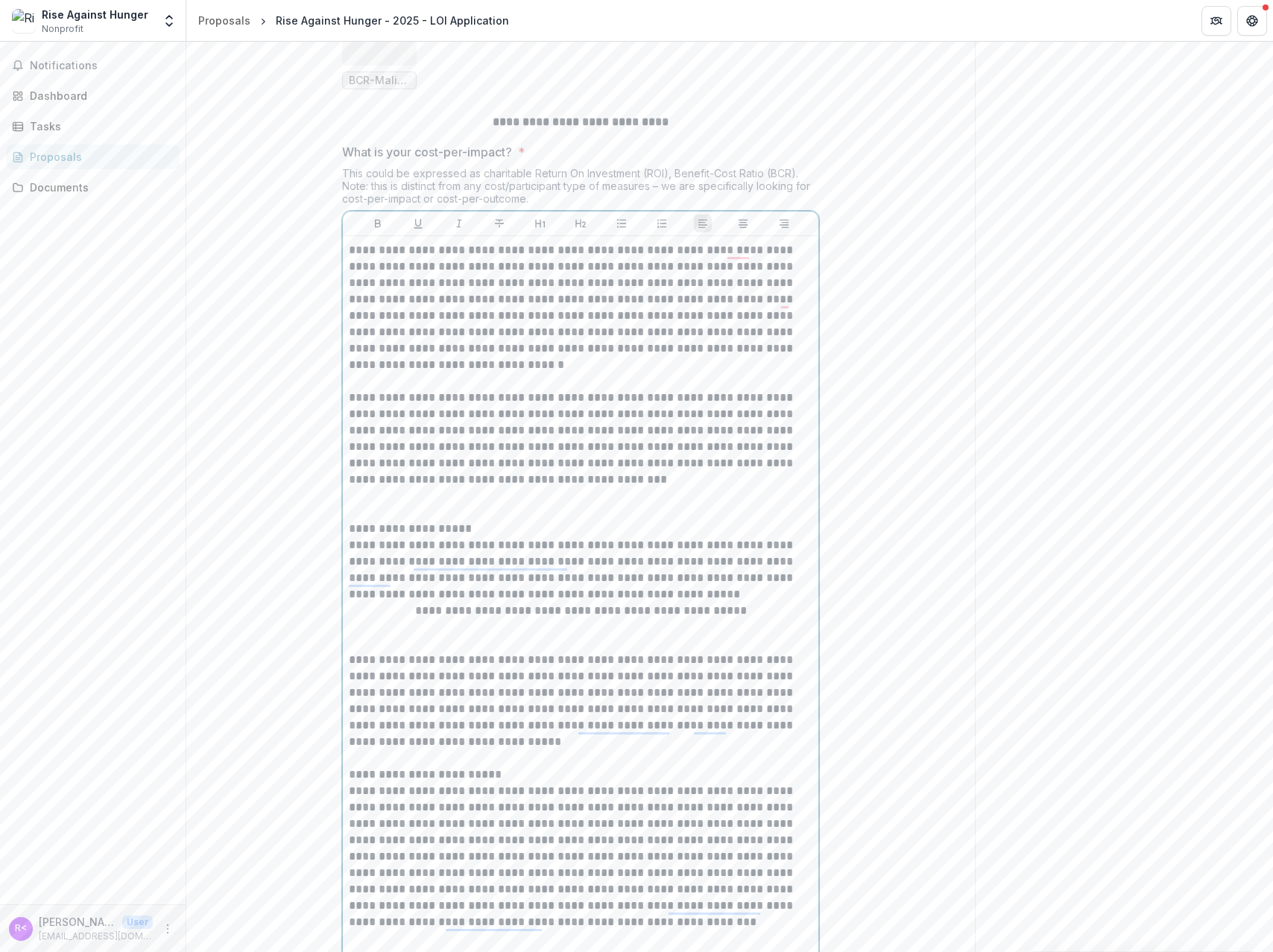
click at [370, 653] on div "**********" at bounding box center [580, 742] width 464 height 1000
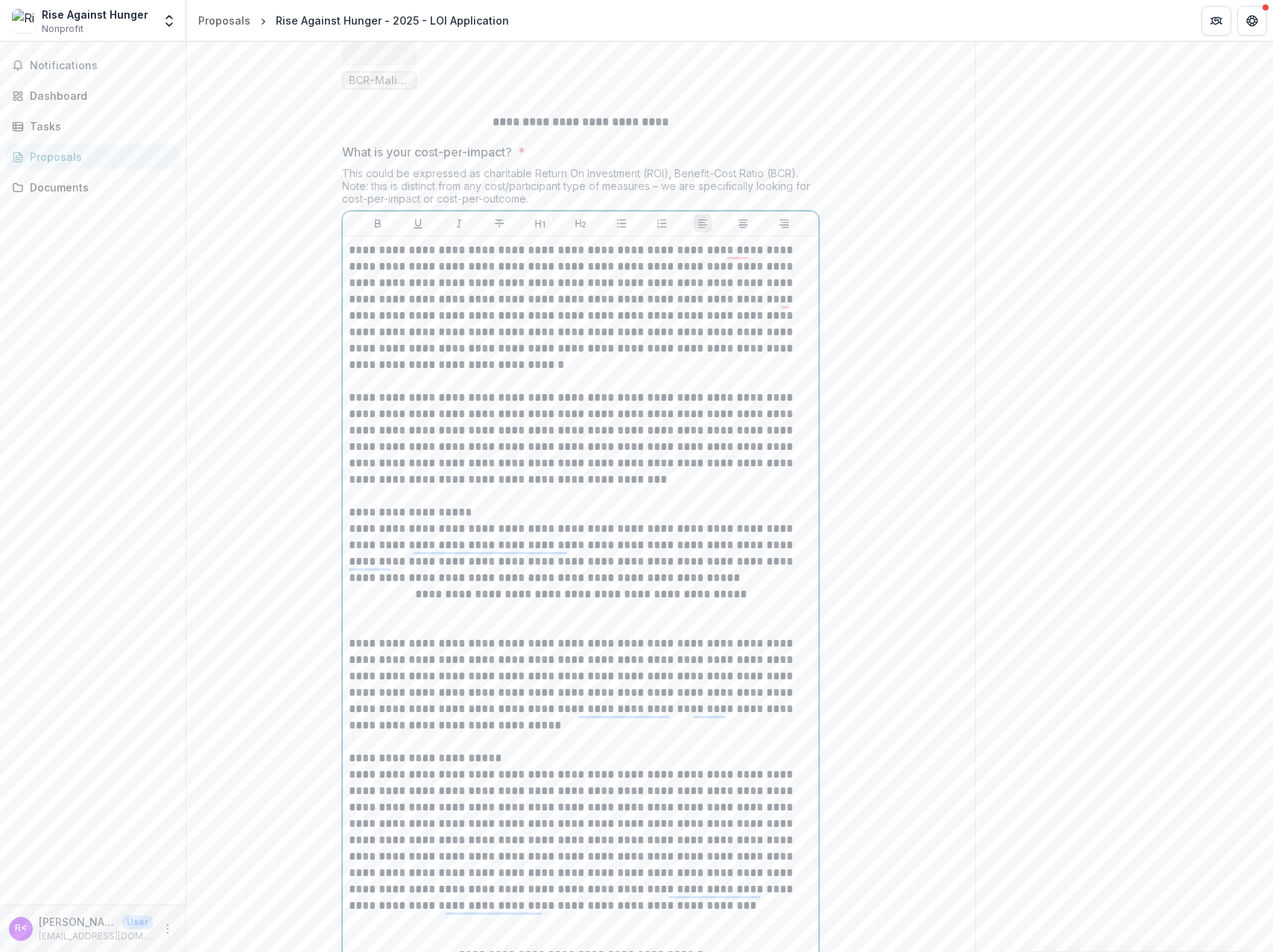
click at [386, 603] on p "**********" at bounding box center [580, 594] width 464 height 17
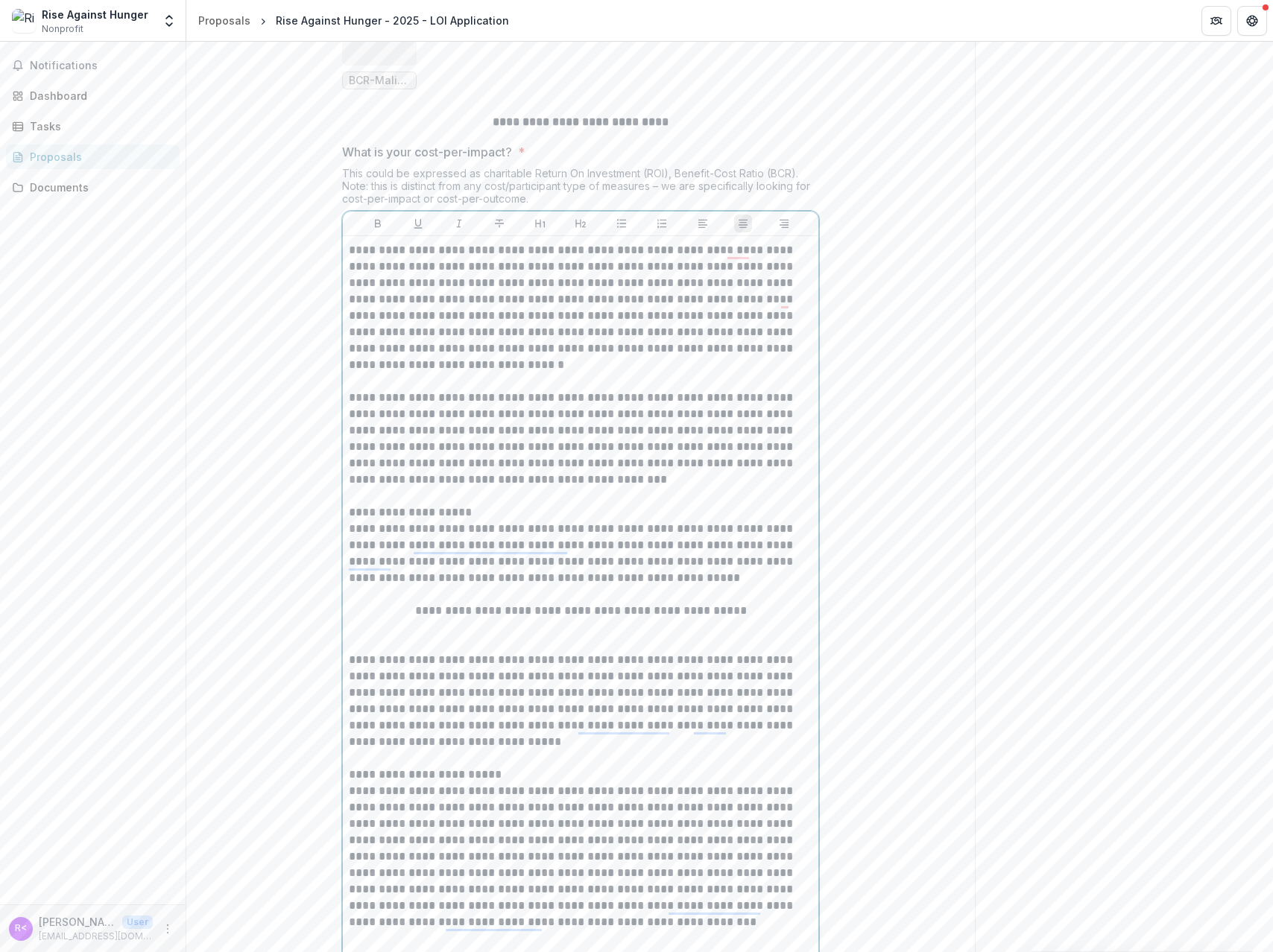
click at [382, 652] on p "To enrich screen reader interactions, please activate Accessibility in Grammarl…" at bounding box center [580, 636] width 464 height 33
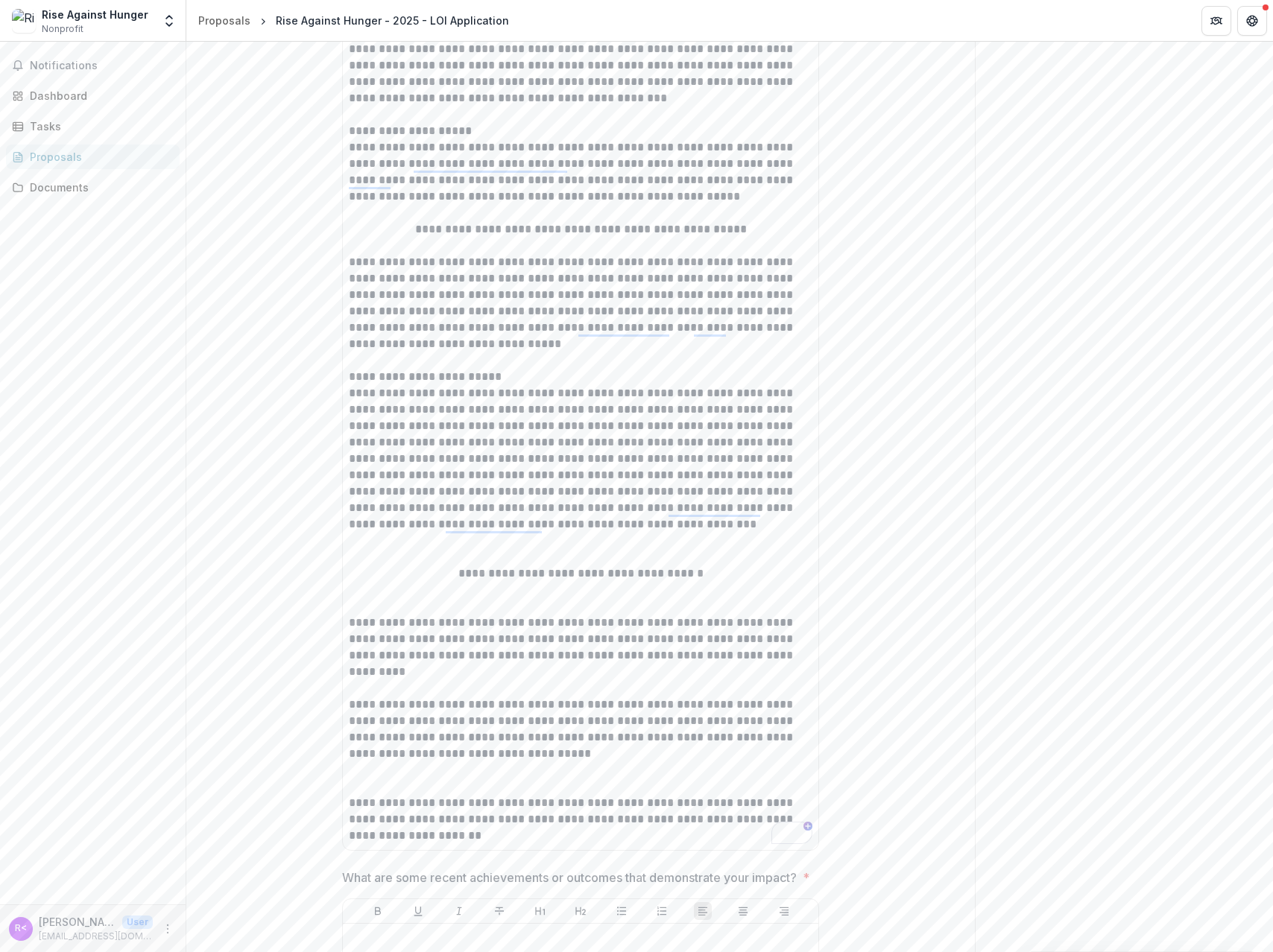
scroll to position [6755, 0]
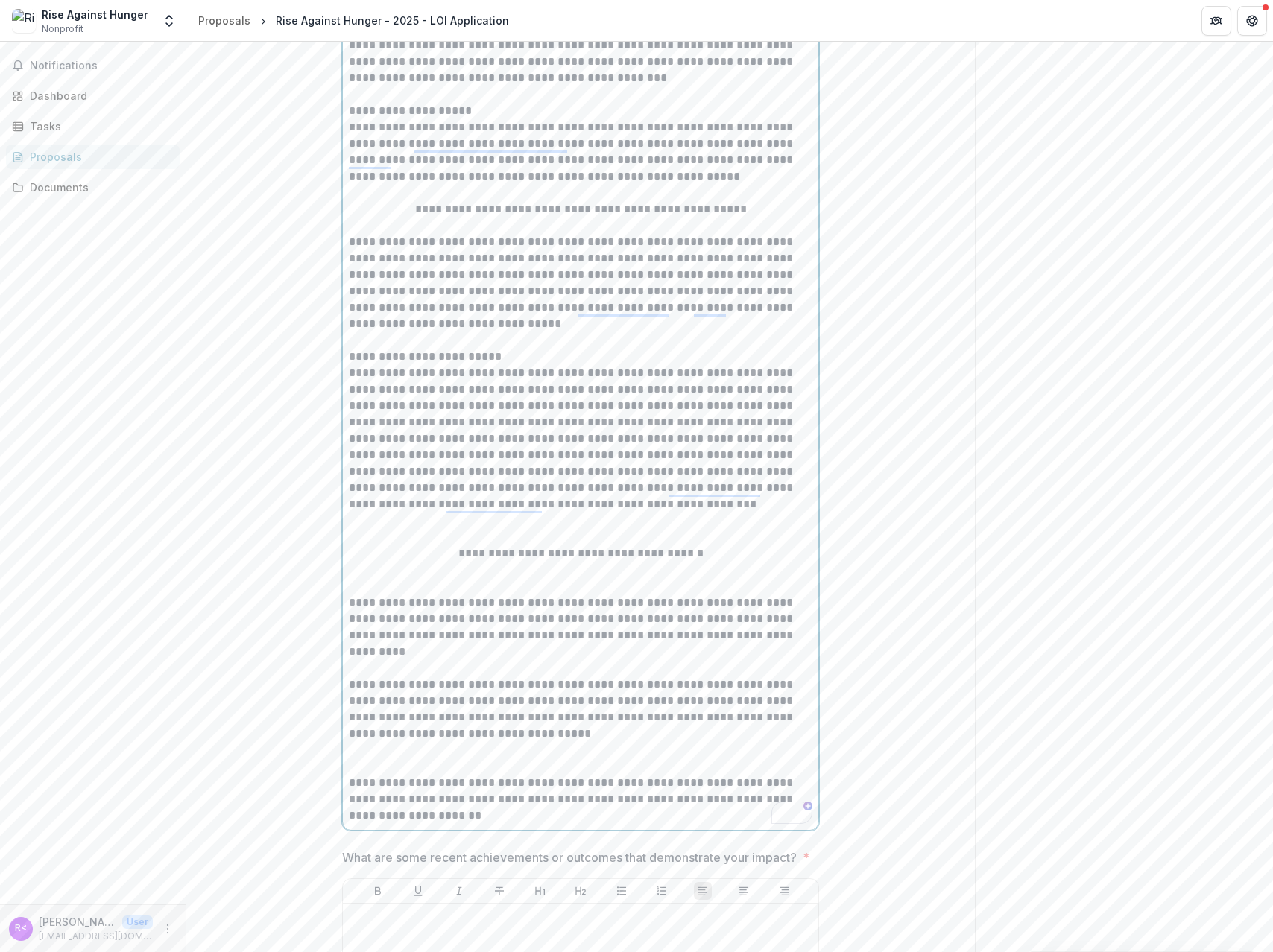
click at [457, 348] on p "To enrich screen reader interactions, please activate Accessibility in Grammarl…" at bounding box center [580, 333] width 464 height 33
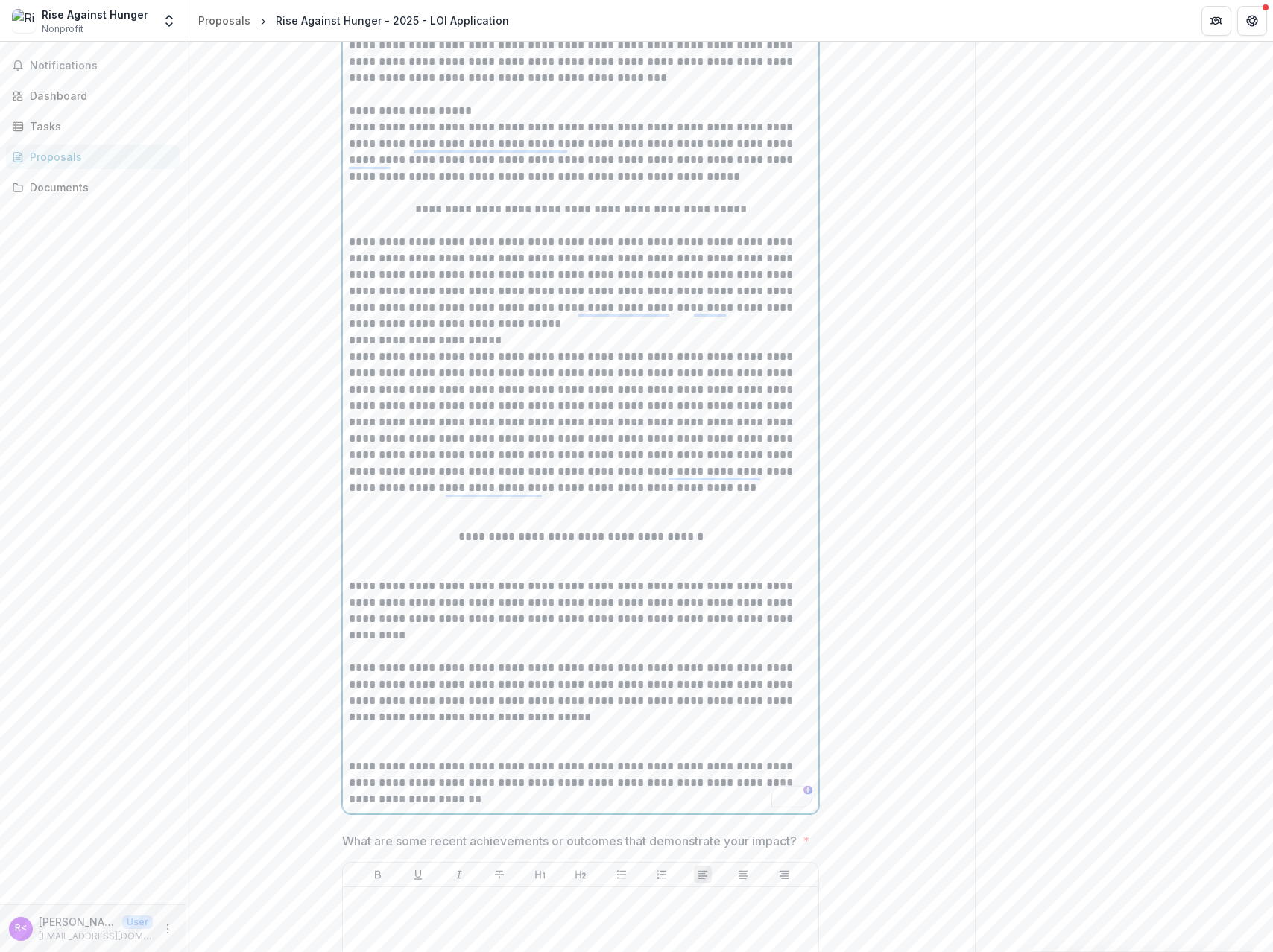
click at [482, 529] on p "To enrich screen reader interactions, please activate Accessibility in Grammarl…" at bounding box center [580, 513] width 464 height 33
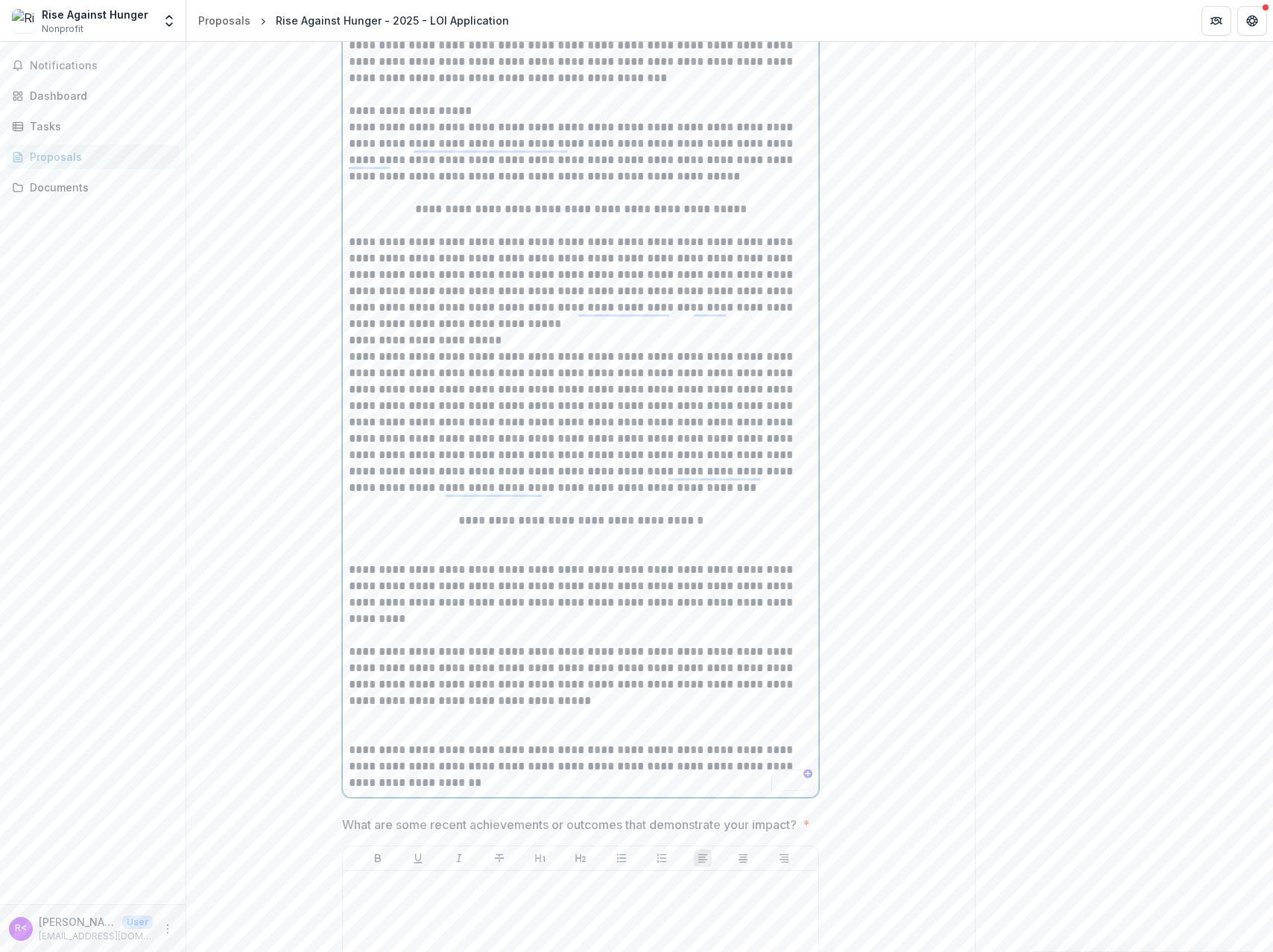
click at [485, 562] on p "To enrich screen reader interactions, please activate Accessibility in Grammarl…" at bounding box center [580, 546] width 464 height 33
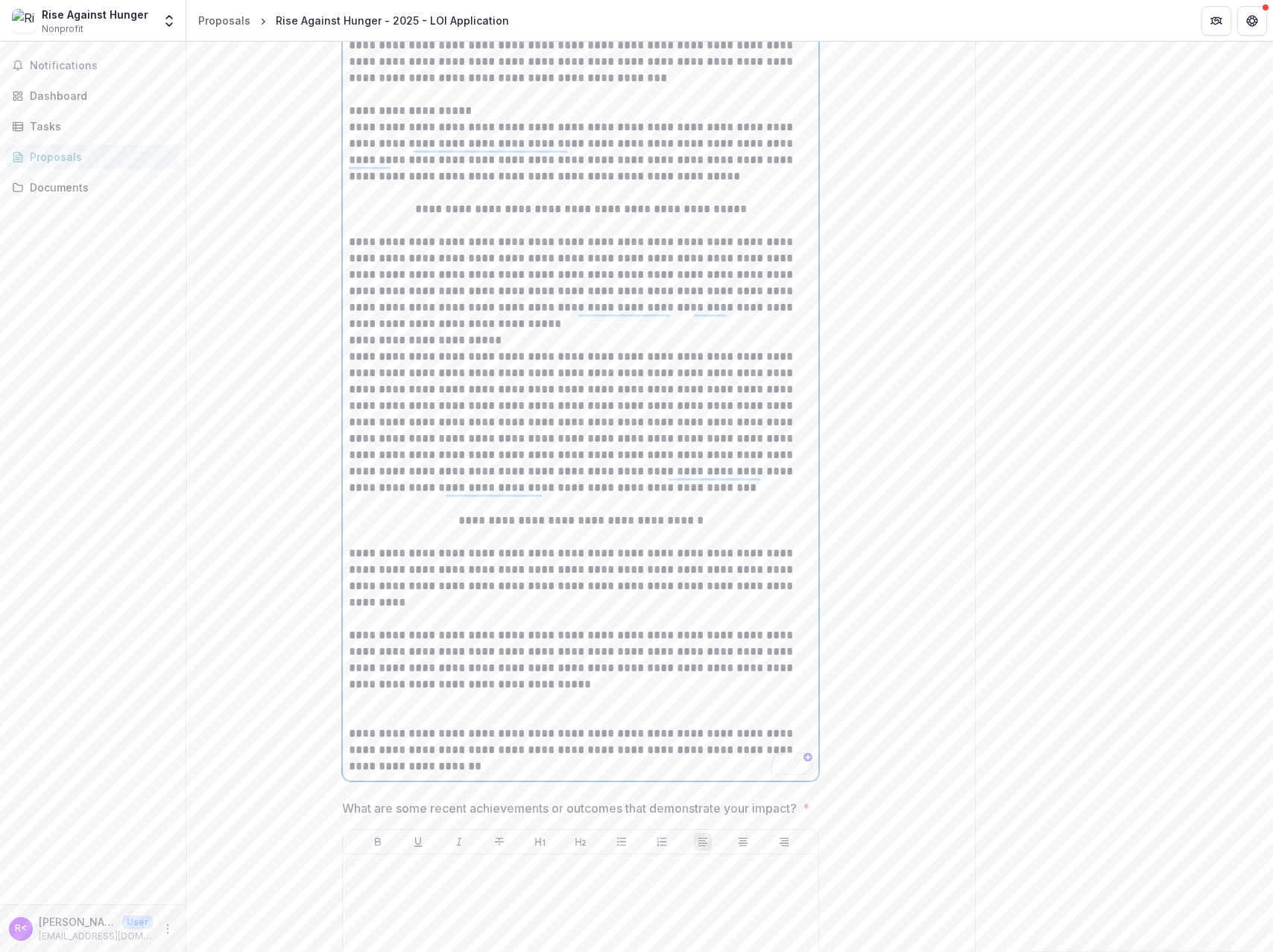
click at [482, 627] on p "To enrich screen reader interactions, please activate Accessibility in Grammarl…" at bounding box center [580, 612] width 464 height 33
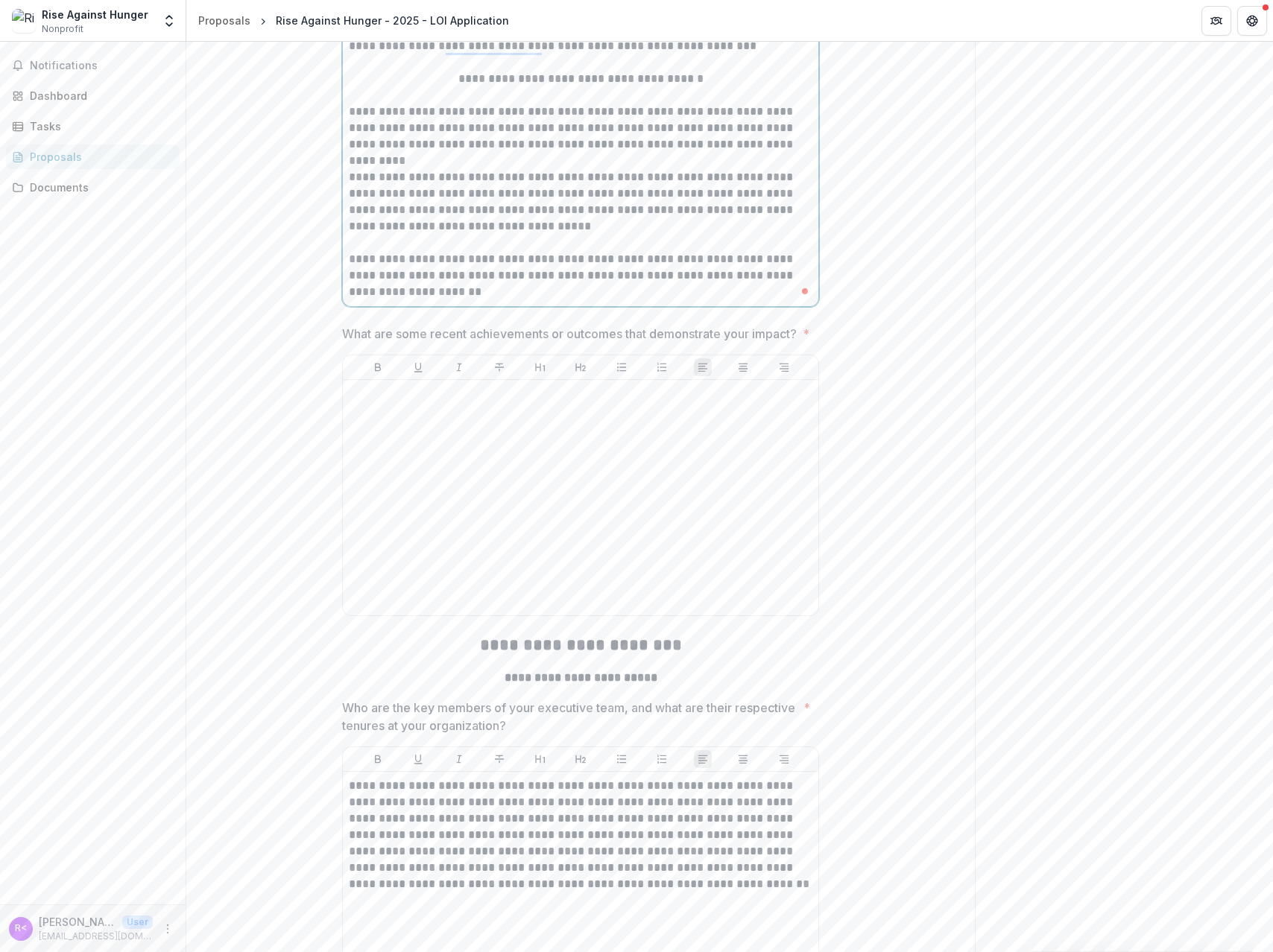
scroll to position [7199, 0]
click at [407, 576] on div at bounding box center [580, 495] width 464 height 223
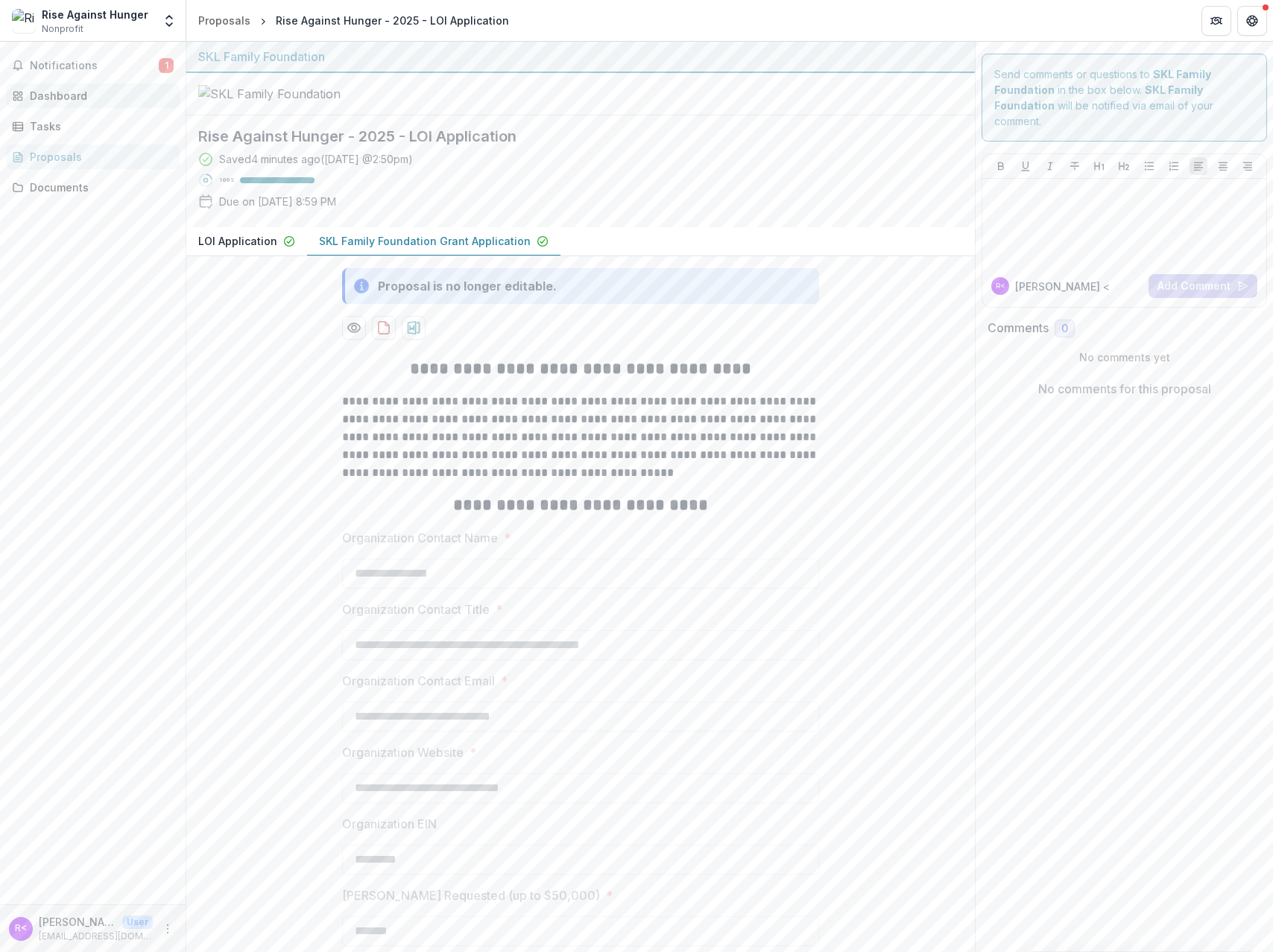
click at [56, 96] on div "Dashboard" at bounding box center [98, 96] width 138 height 16
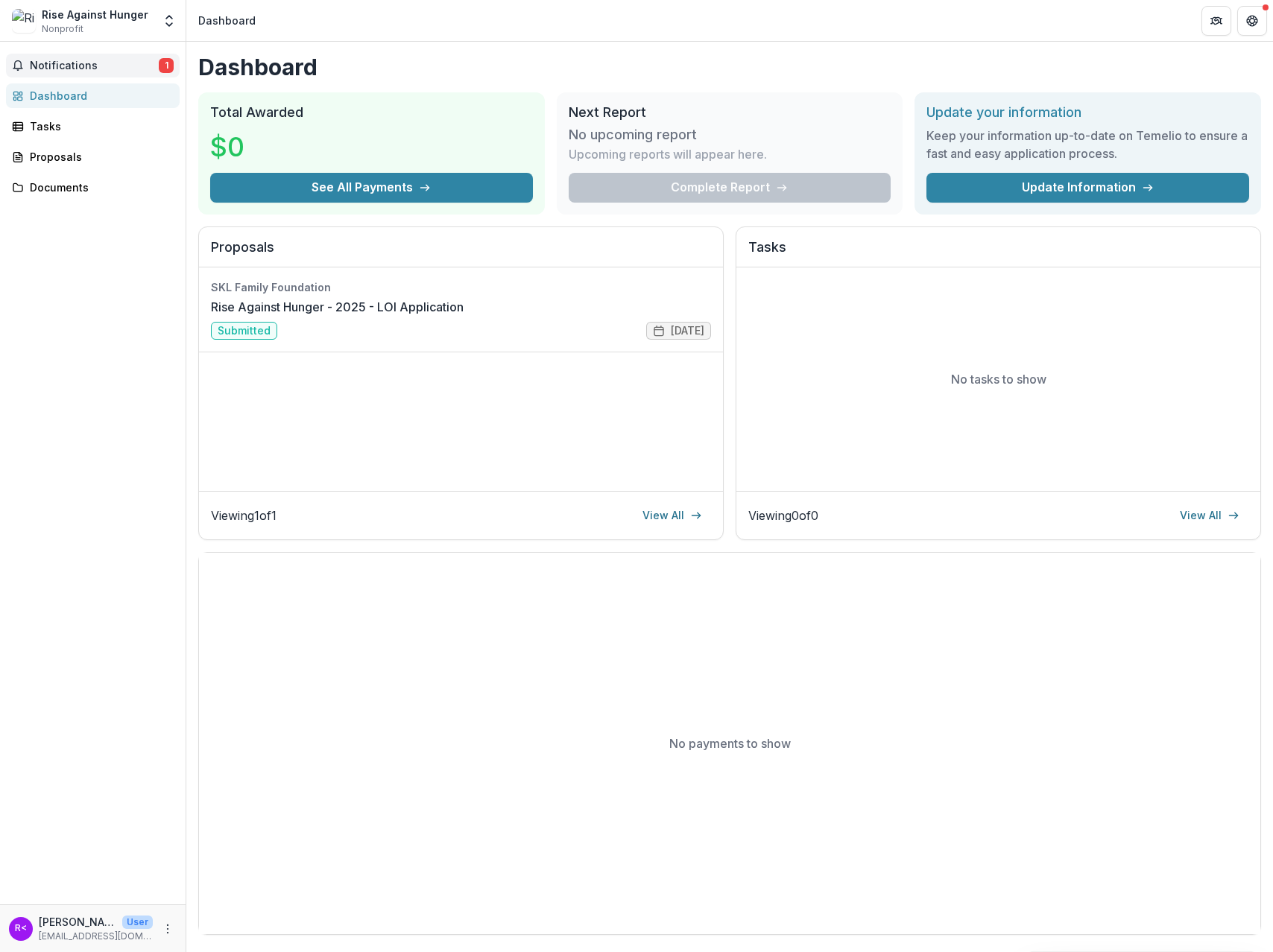
click at [61, 68] on span "Notifications" at bounding box center [94, 66] width 129 height 13
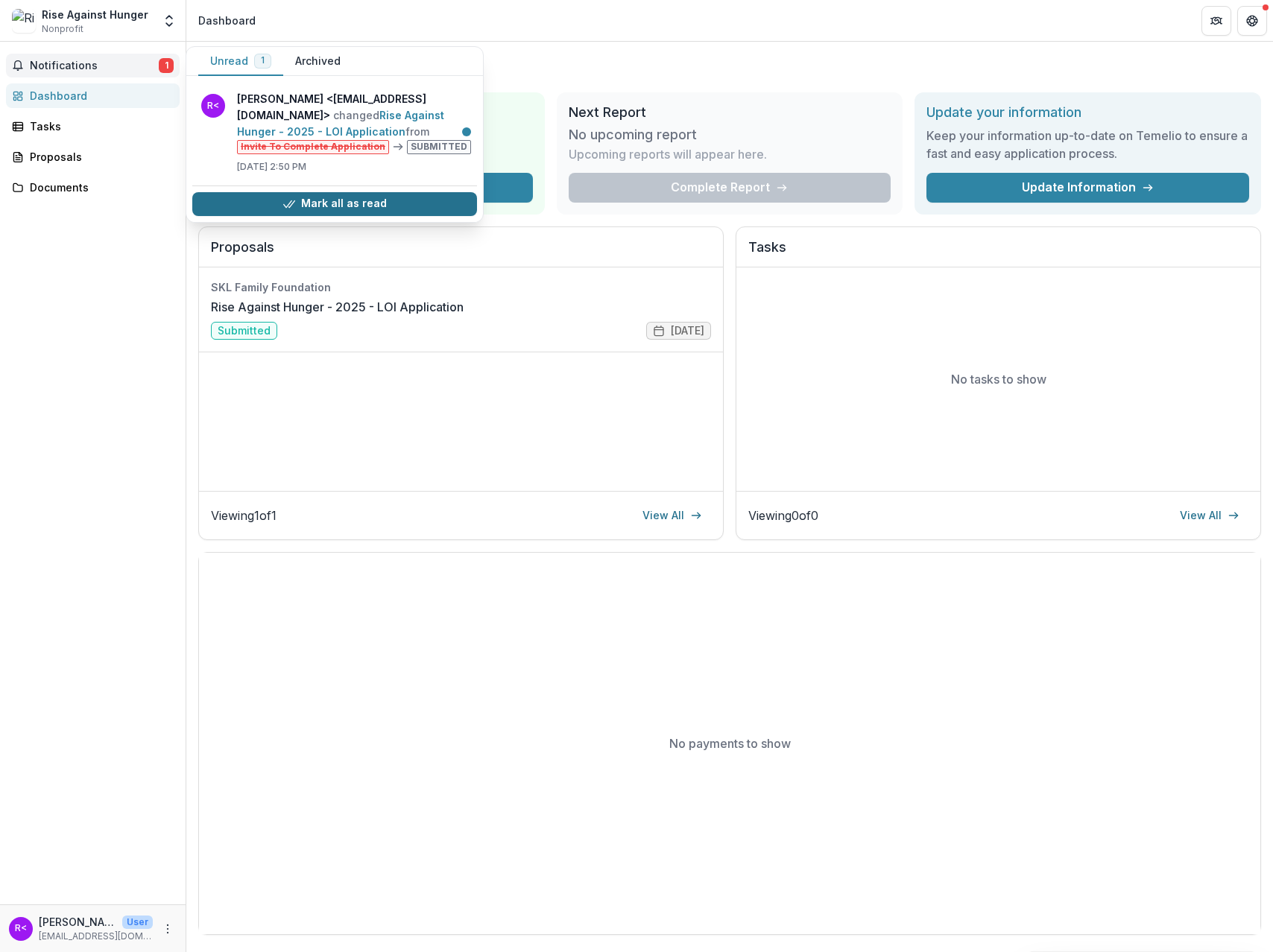
click at [323, 216] on button "Mark all as read" at bounding box center [334, 204] width 285 height 23
